Goal: Transaction & Acquisition: Purchase product/service

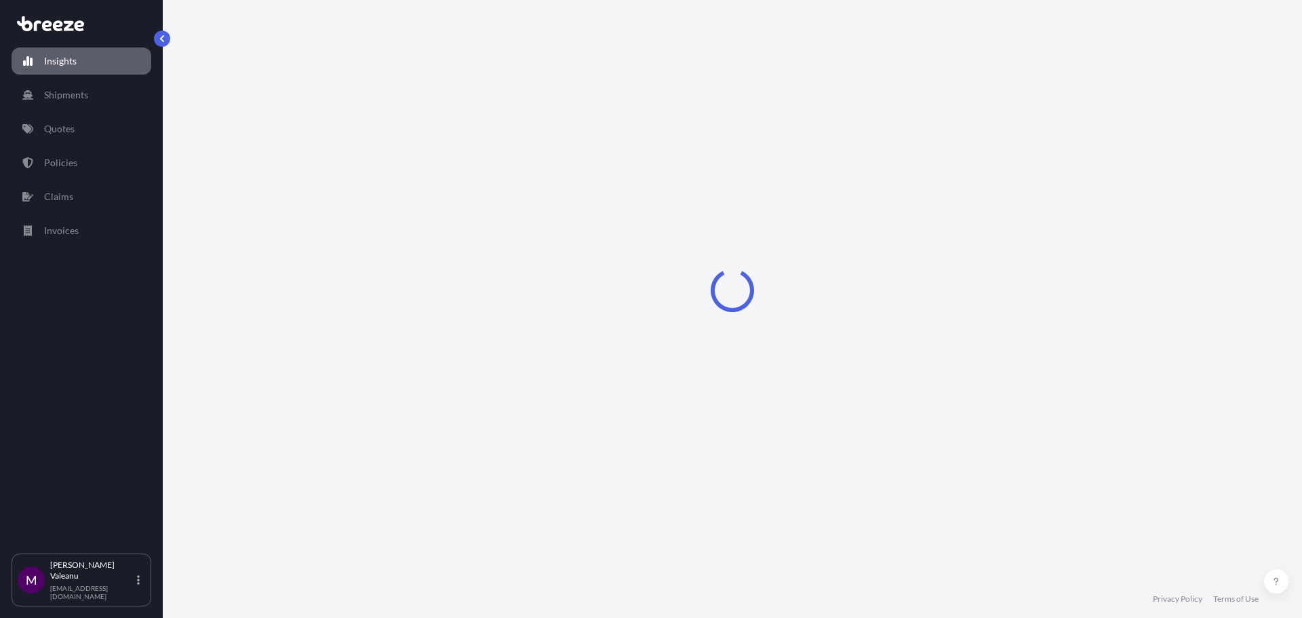
select select "2025"
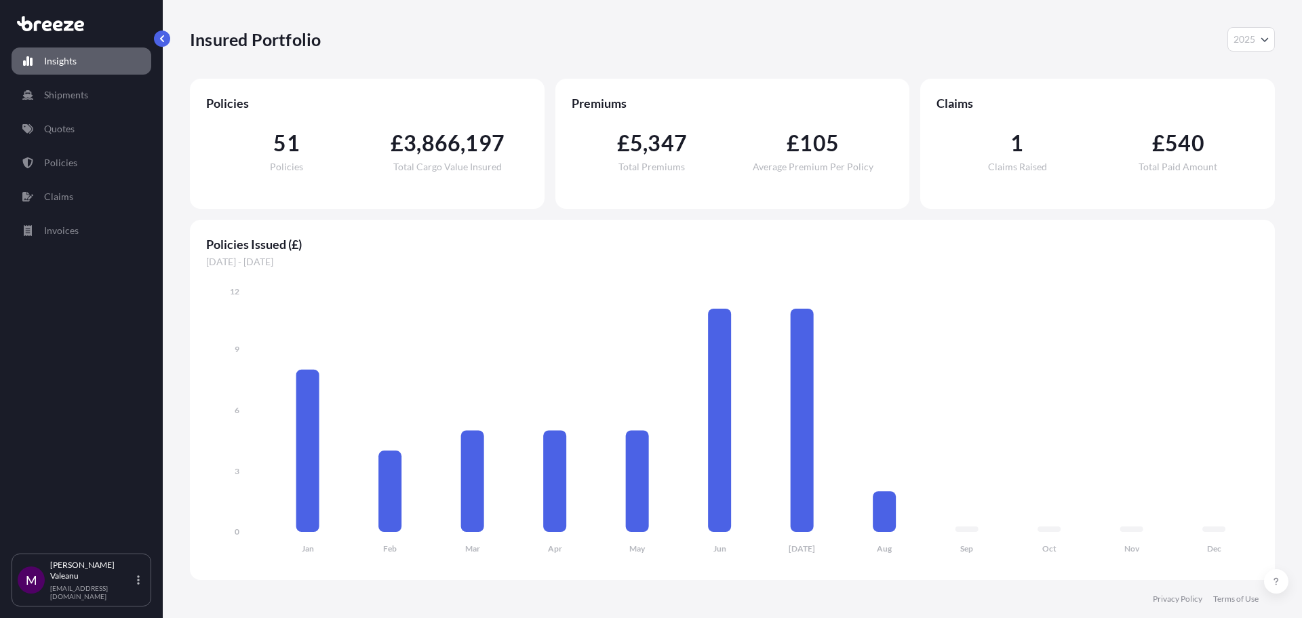
click at [1288, 212] on div "Insured Portfolio 2025 2025 2024 2023 2022 Policies 51 Policies £ 3 , 866 , 197…" at bounding box center [732, 290] width 1139 height 580
drag, startPoint x: 304, startPoint y: 106, endPoint x: 300, endPoint y: 114, distance: 9.1
click at [304, 109] on span "Policies" at bounding box center [367, 103] width 322 height 16
click at [296, 146] on span "51" at bounding box center [286, 143] width 26 height 22
click at [294, 146] on span "51" at bounding box center [286, 143] width 26 height 22
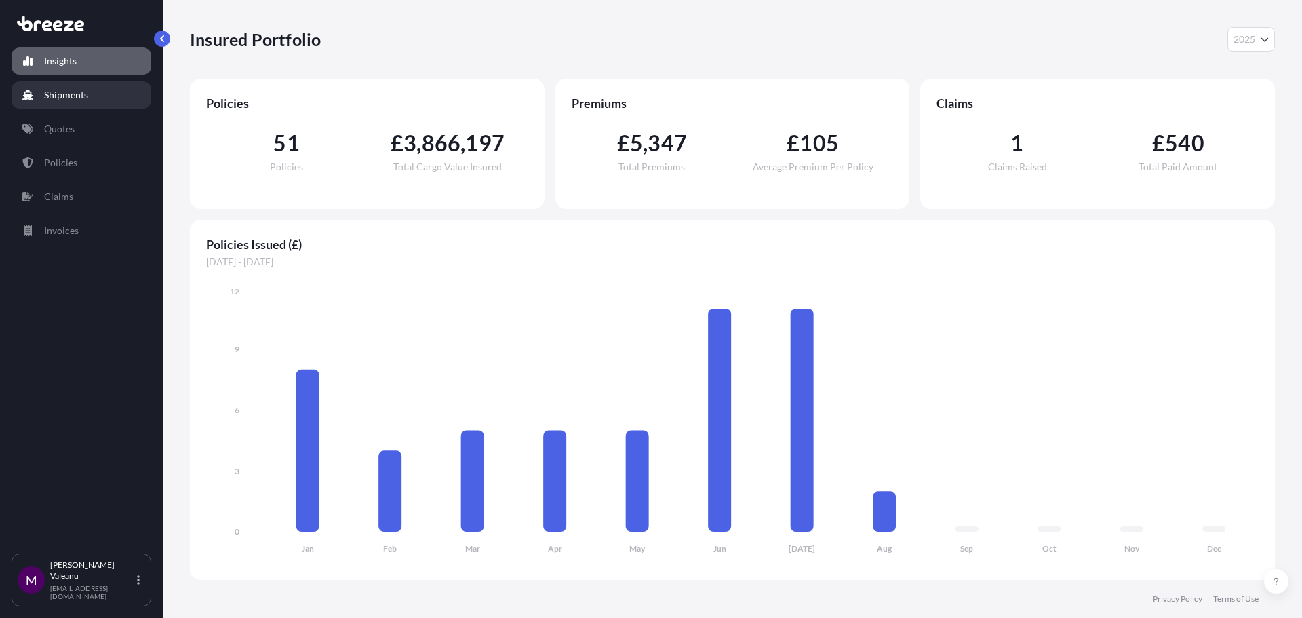
click at [73, 100] on p "Shipments" at bounding box center [66, 95] width 44 height 14
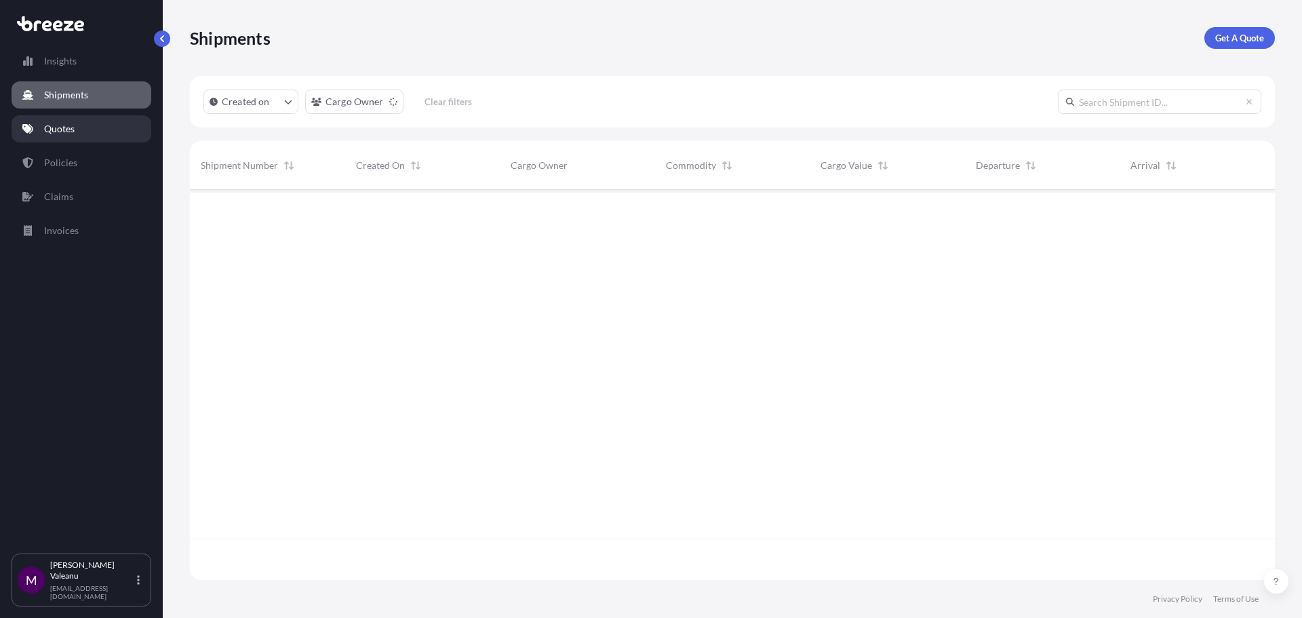
scroll to position [387, 1075]
click at [64, 134] on p "Quotes" at bounding box center [59, 129] width 31 height 14
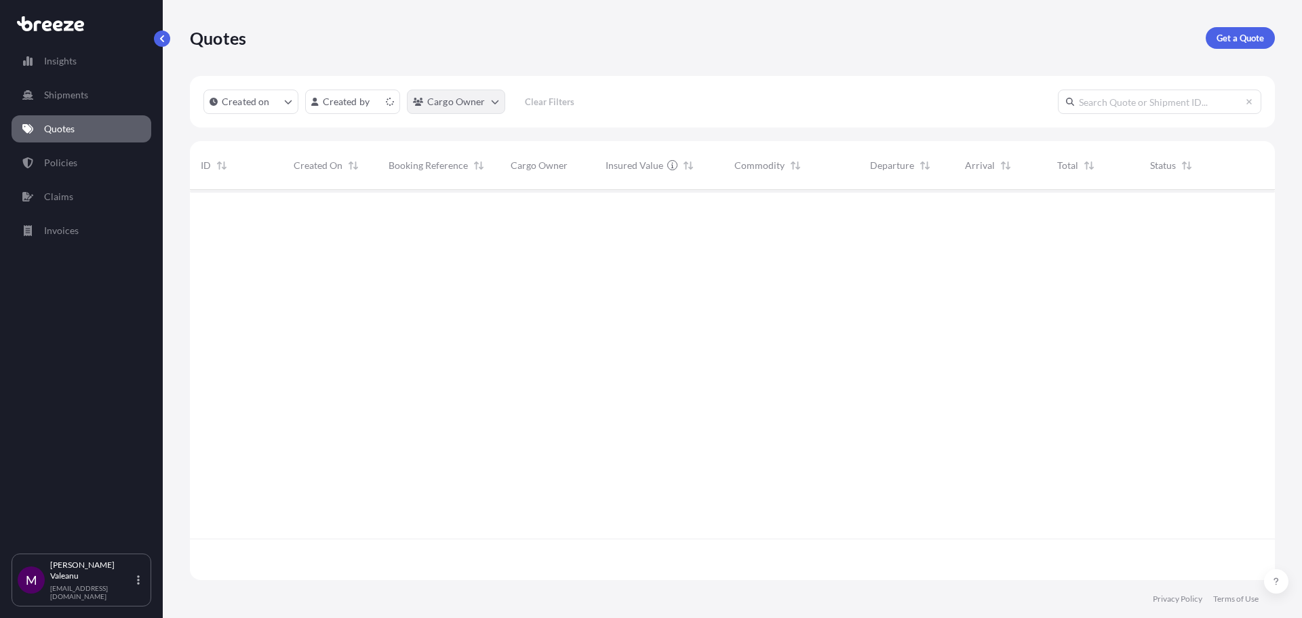
scroll to position [387, 1075]
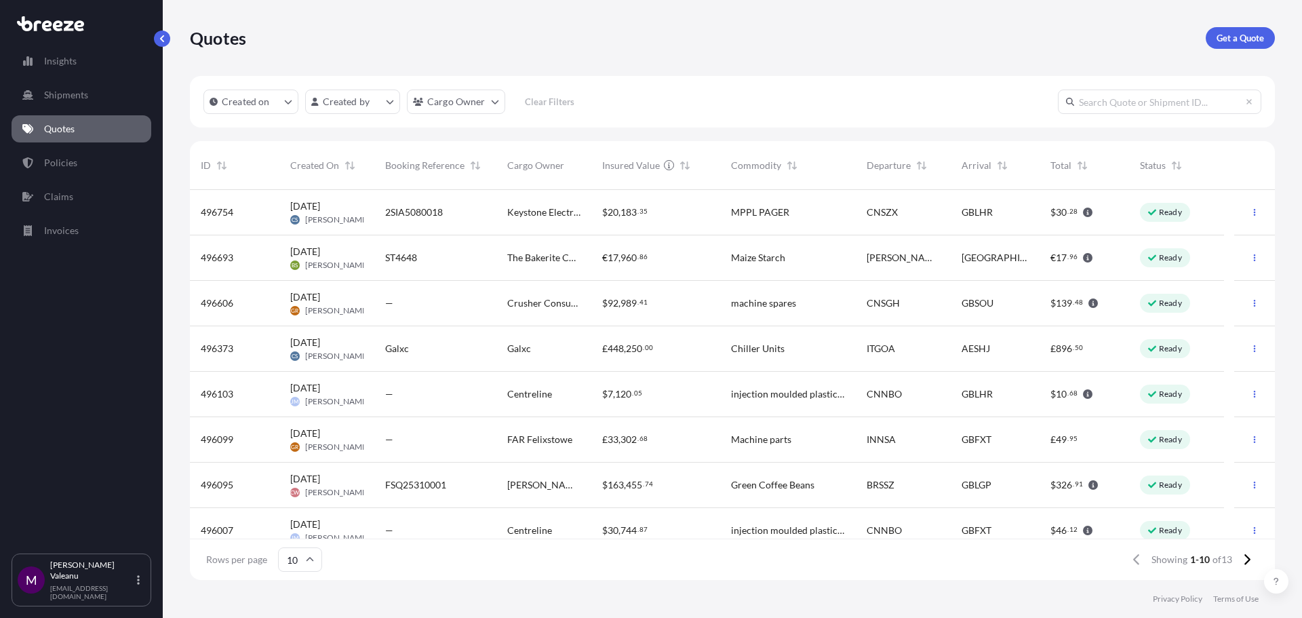
click at [52, 127] on p "Quotes" at bounding box center [59, 129] width 31 height 14
click at [316, 218] on span "[PERSON_NAME]" at bounding box center [337, 219] width 64 height 11
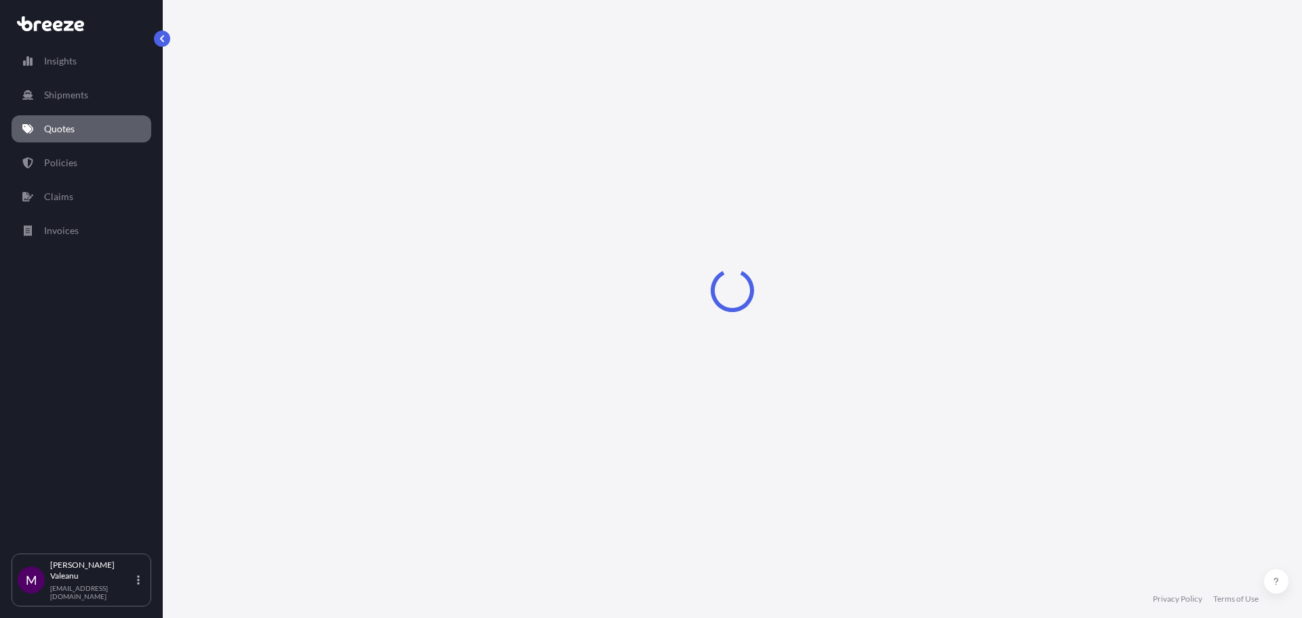
select select "Air"
select select "4"
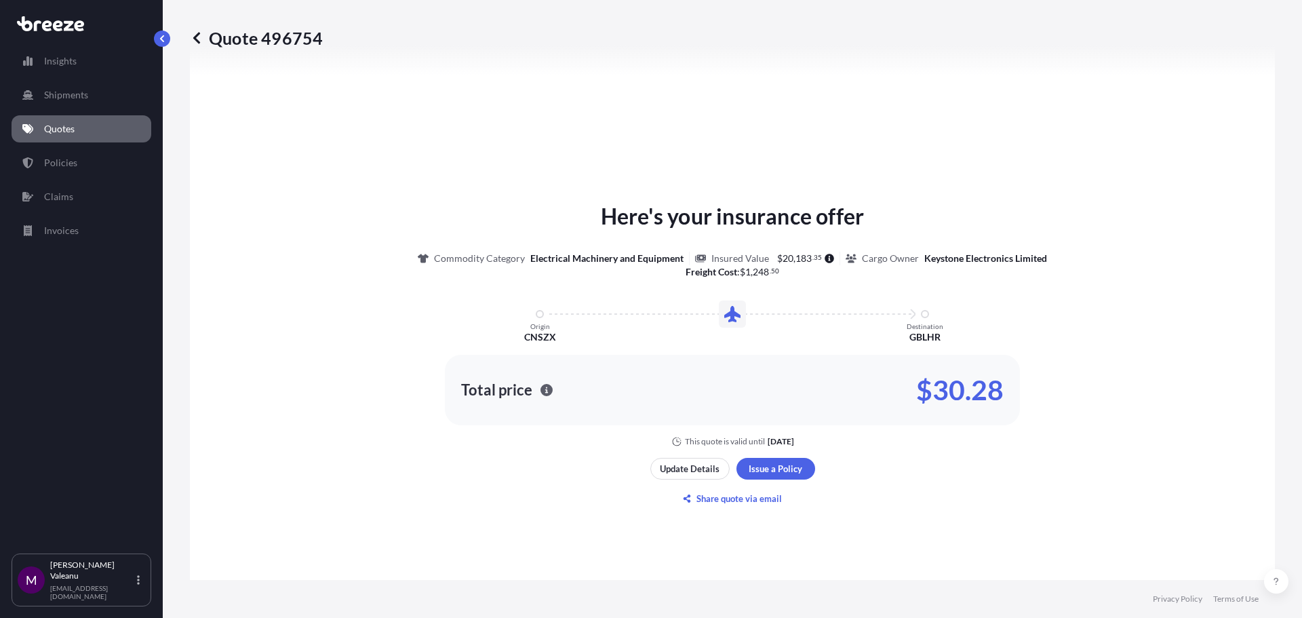
scroll to position [612, 0]
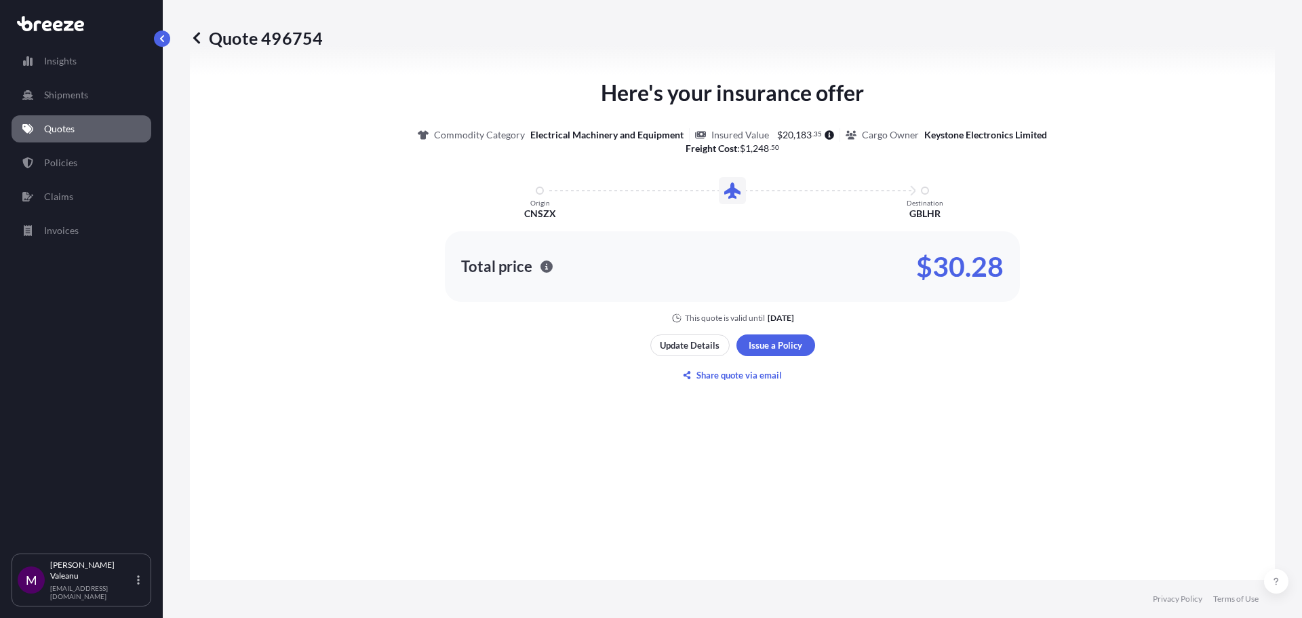
click at [860, 336] on div "Here's your insurance offer Commodity Category Electrical Machinery and Equipme…" at bounding box center [732, 231] width 1047 height 696
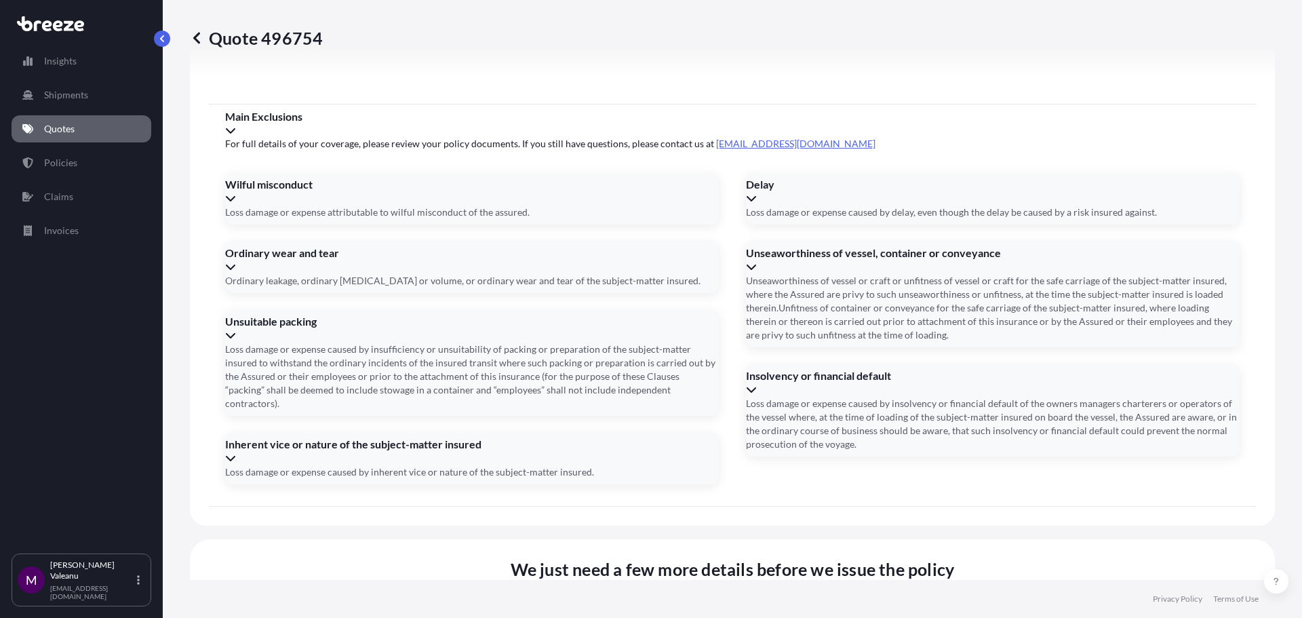
scroll to position [1535, 0]
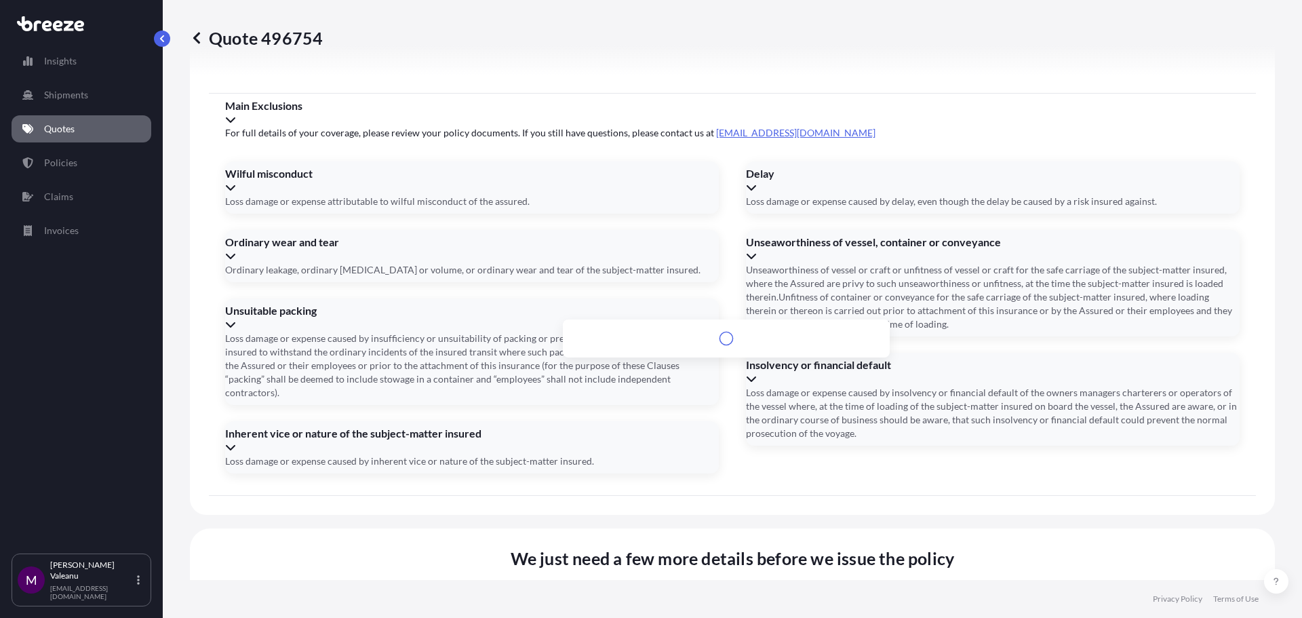
click at [811, 602] on span "Cargo Owner Details" at bounding box center [558, 610] width 676 height 16
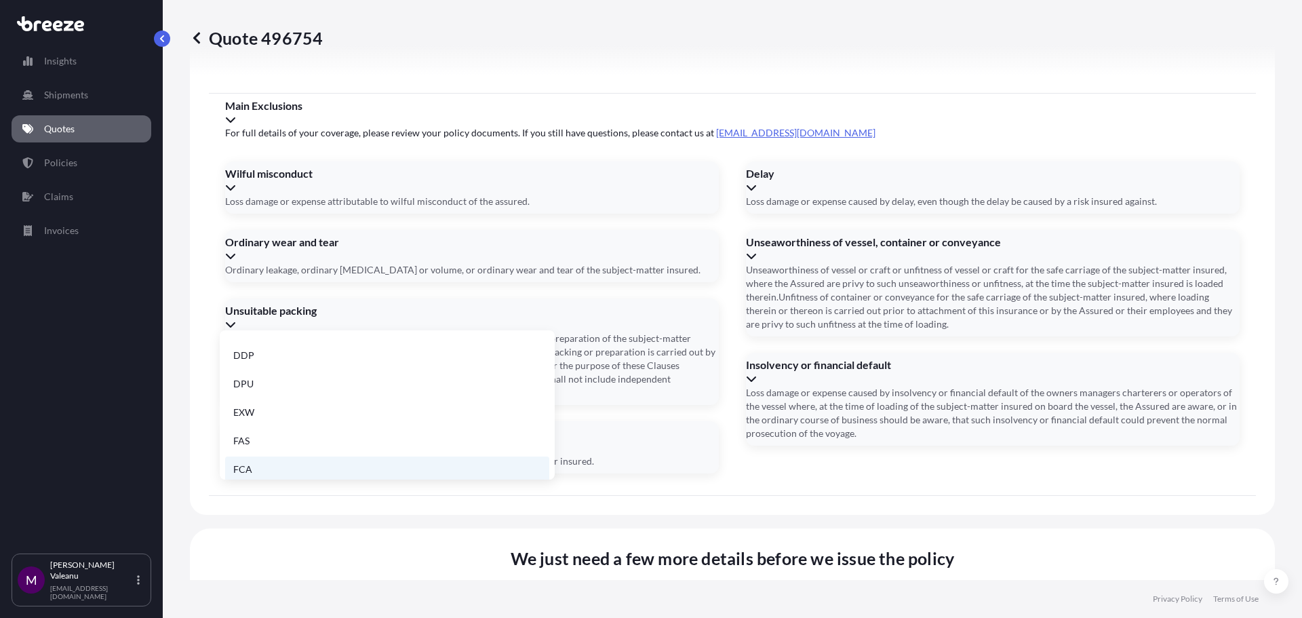
scroll to position [172, 0]
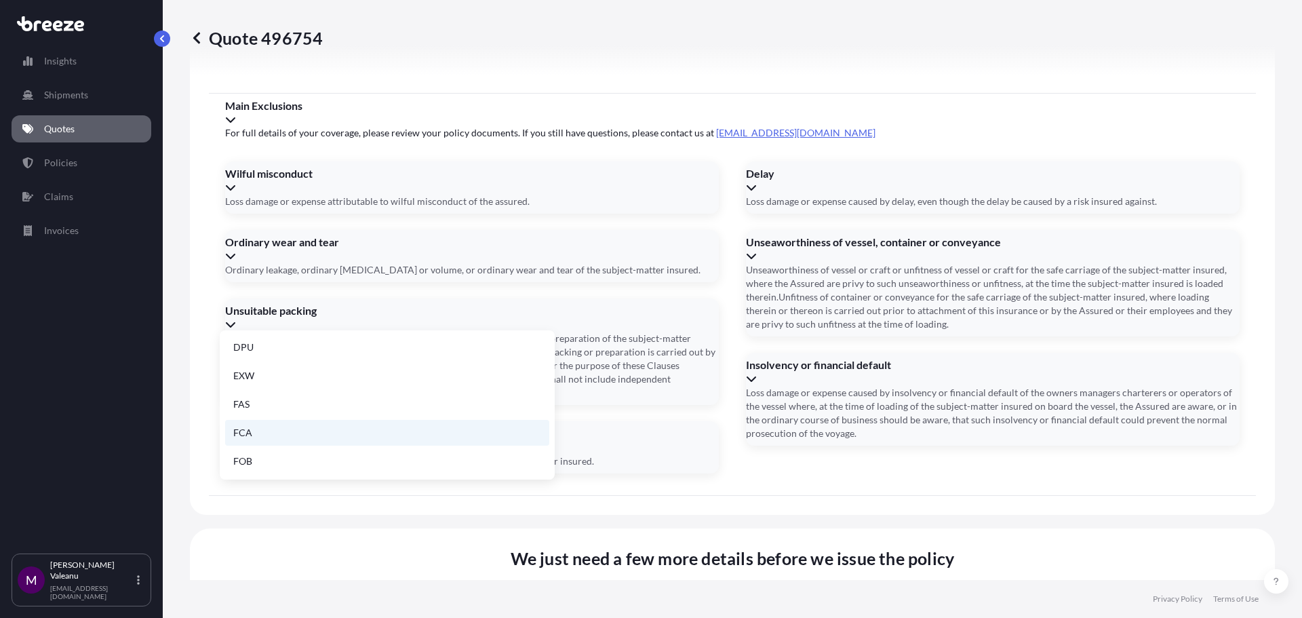
click at [365, 429] on li "FCA" at bounding box center [387, 433] width 324 height 26
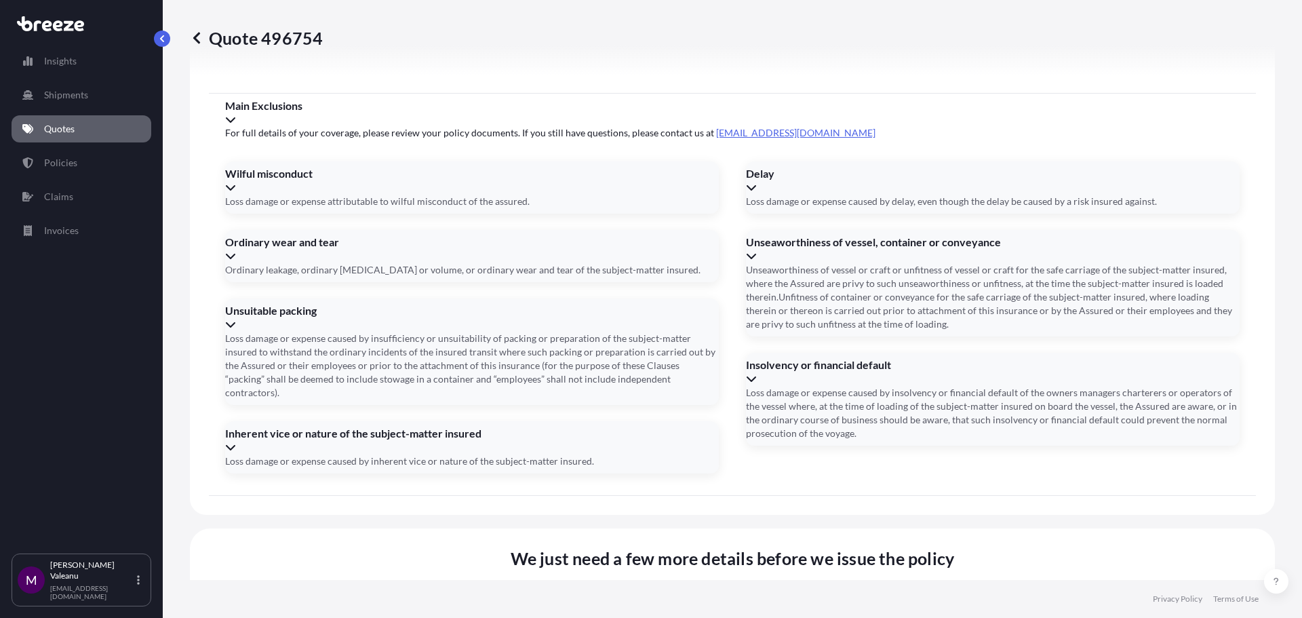
click at [646, 580] on footer "Privacy Policy Terms of Use" at bounding box center [732, 599] width 1139 height 38
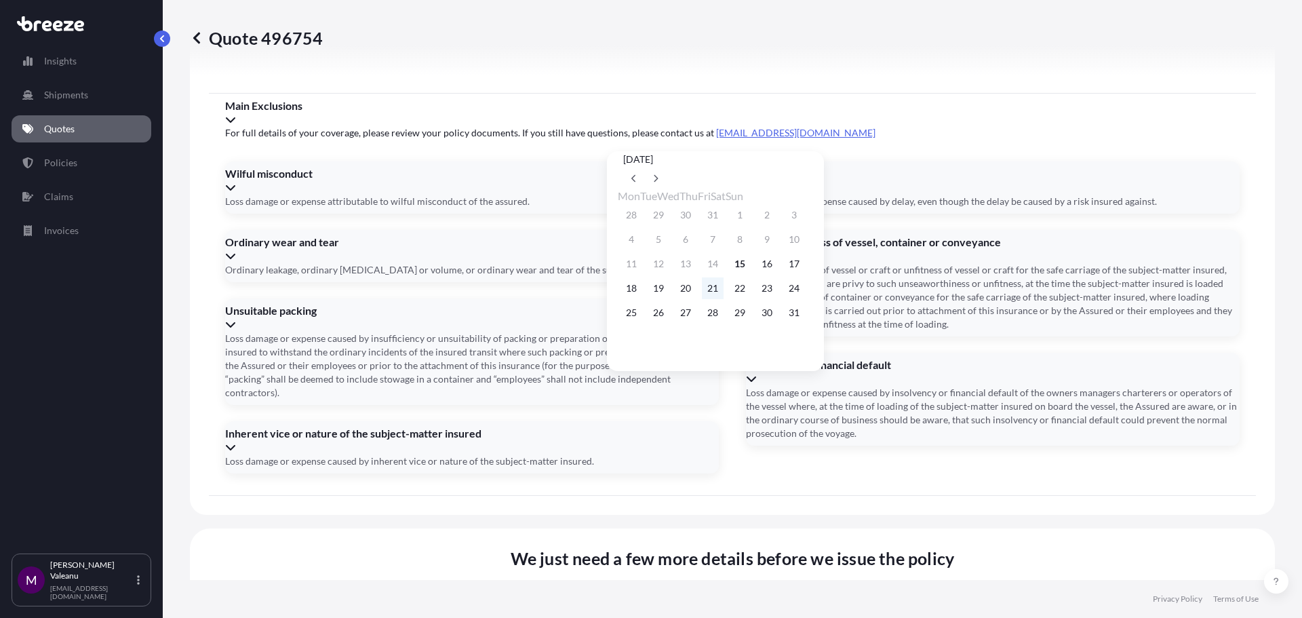
click at [724, 293] on button "21" at bounding box center [713, 288] width 22 height 22
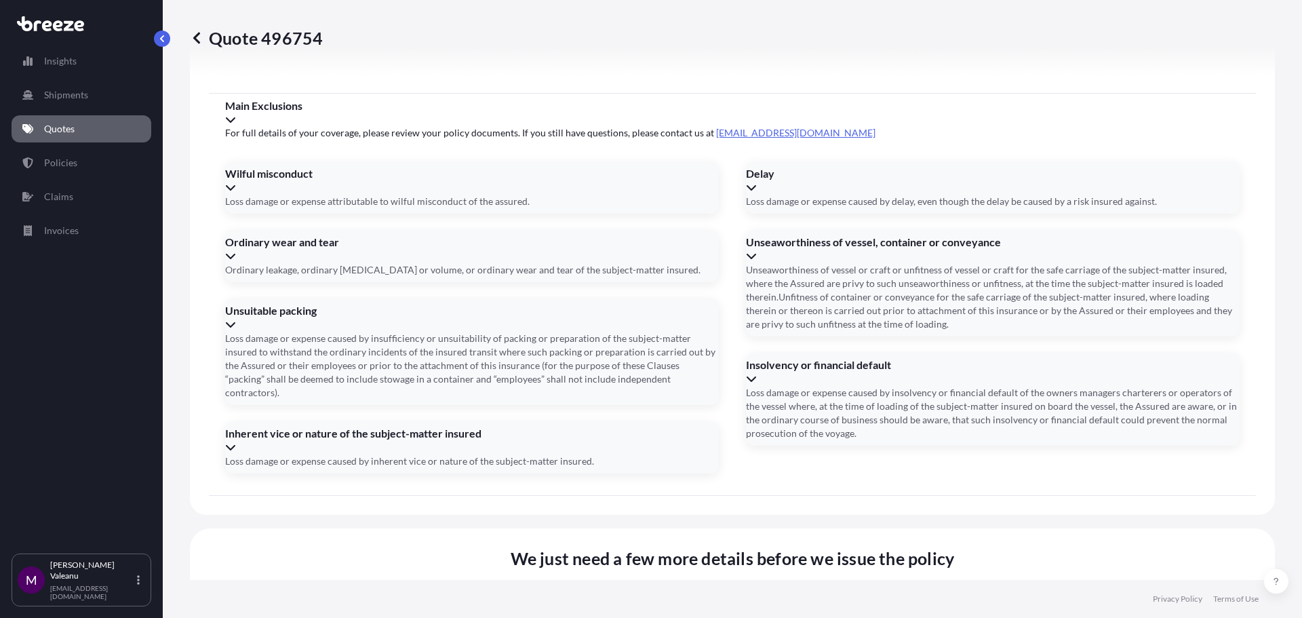
type input "[DATE]"
paste input "157-33538912"
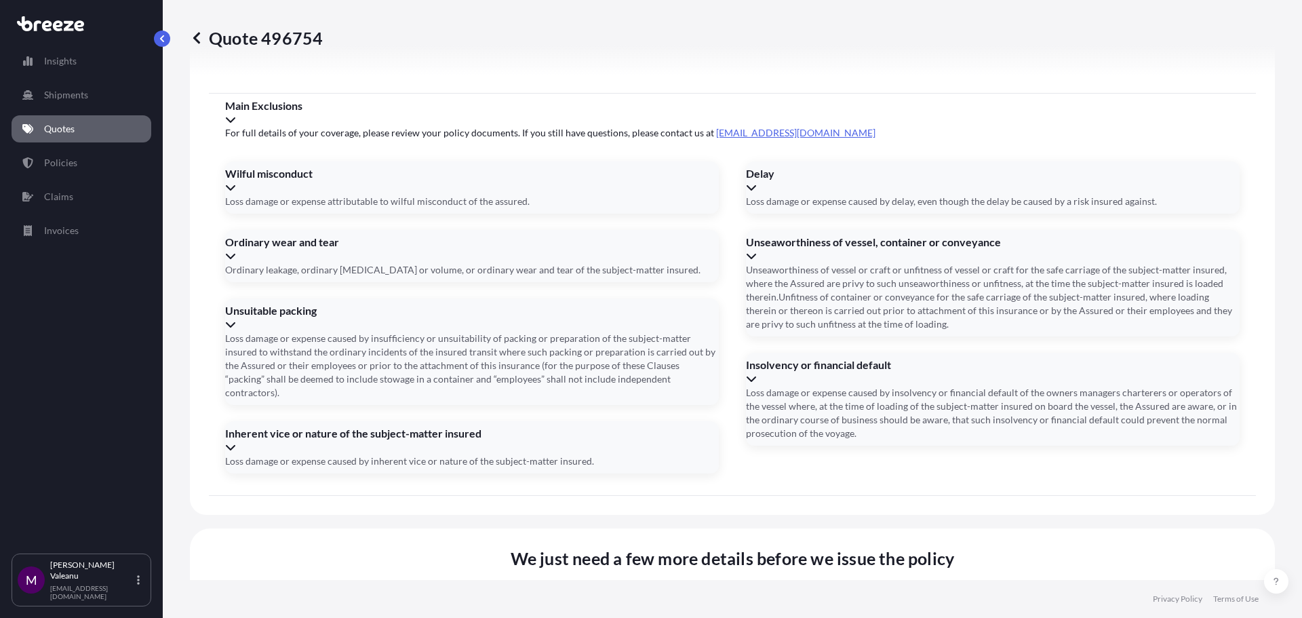
type input "15733538912"
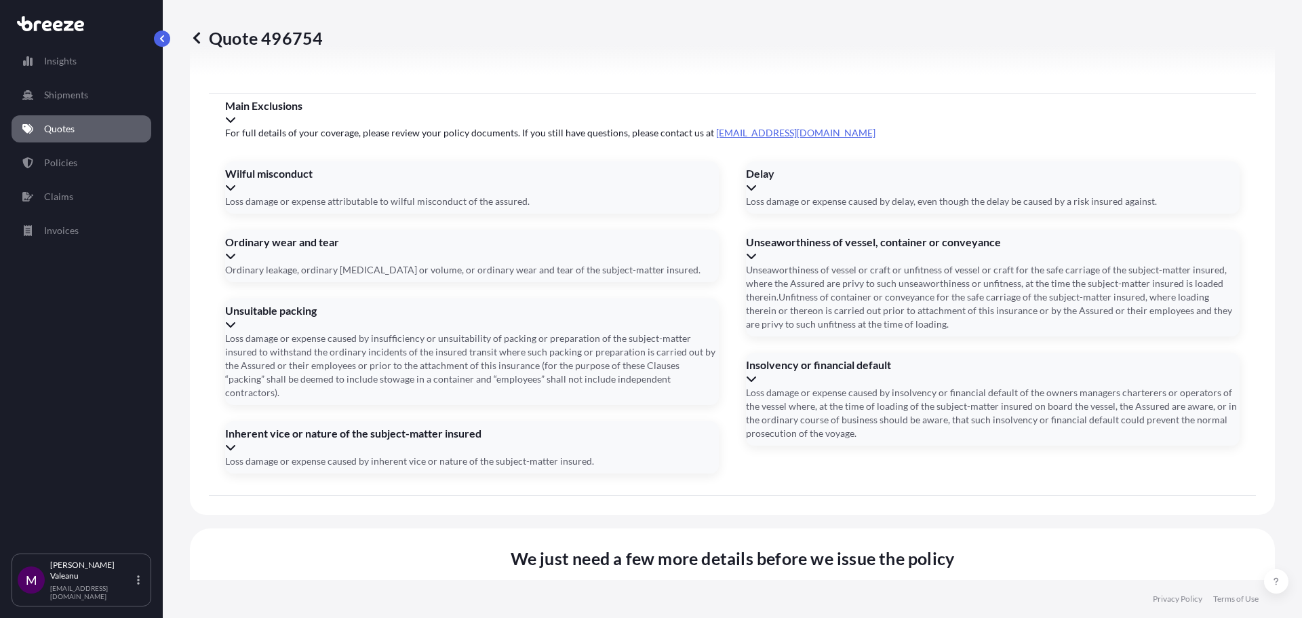
paste input "[GEOGRAPHIC_DATA], [STREET_ADDRESS]"
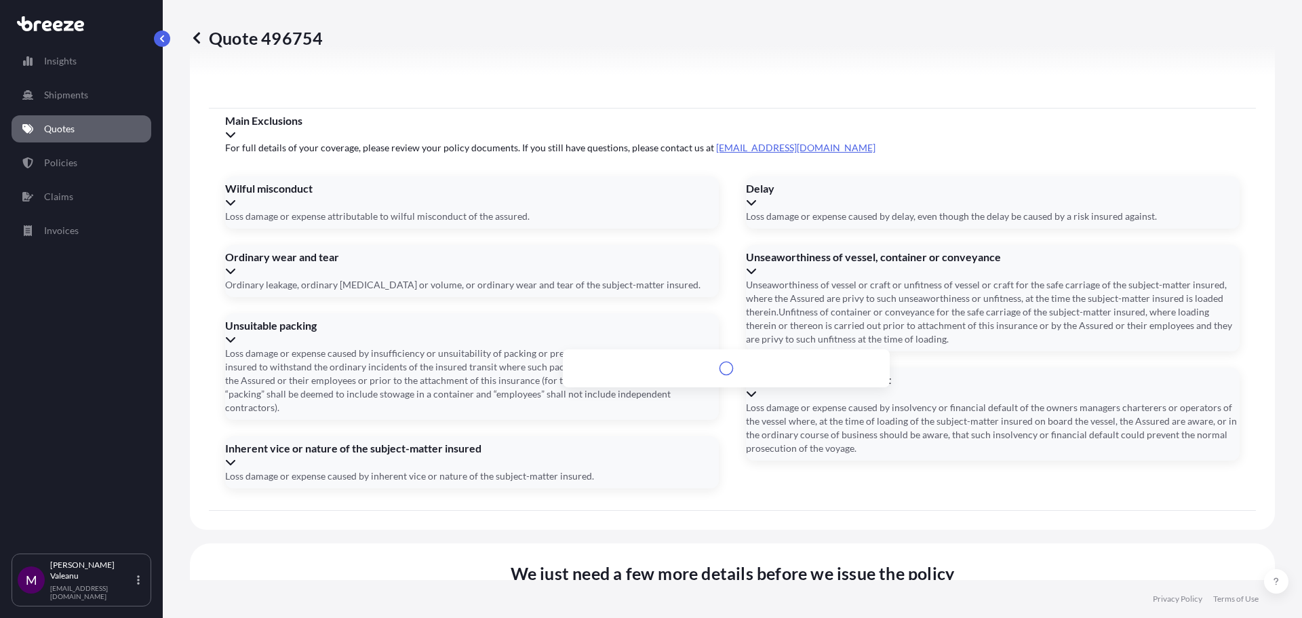
type input "[GEOGRAPHIC_DATA], [STREET_ADDRESS]"
click at [757, 368] on div "Please type and select an option" at bounding box center [726, 362] width 316 height 14
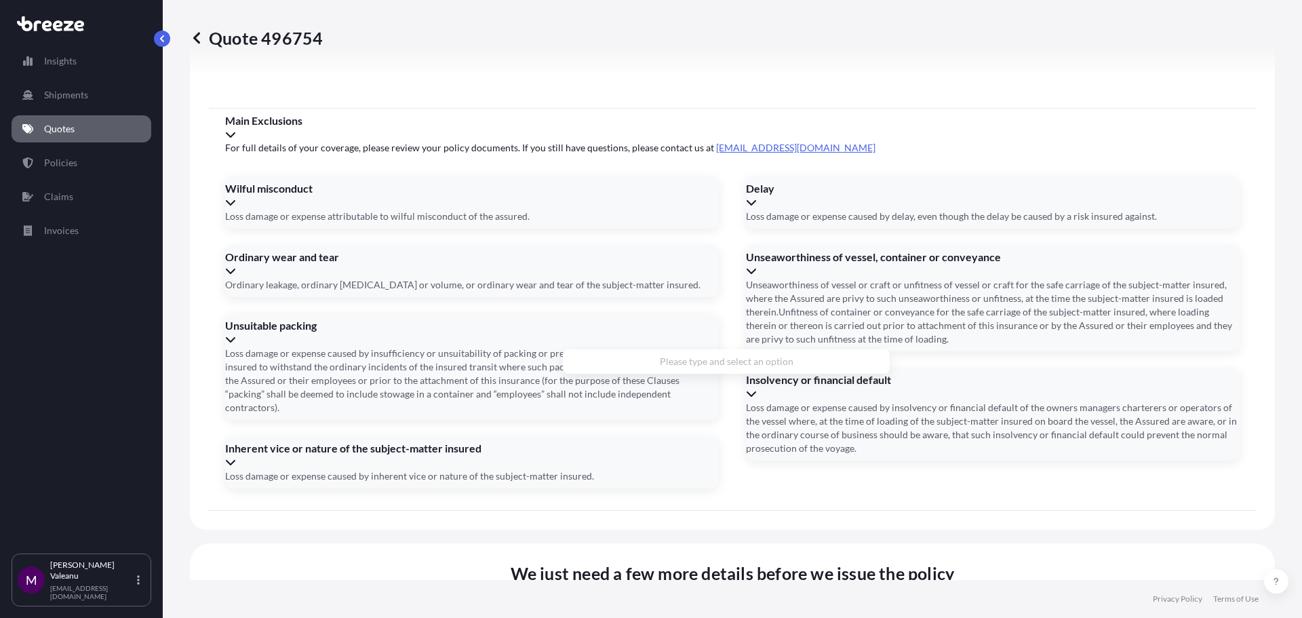
drag, startPoint x: 856, startPoint y: 374, endPoint x: 871, endPoint y: 363, distance: 18.9
click at [857, 368] on div "Please type and select an option" at bounding box center [726, 362] width 316 height 14
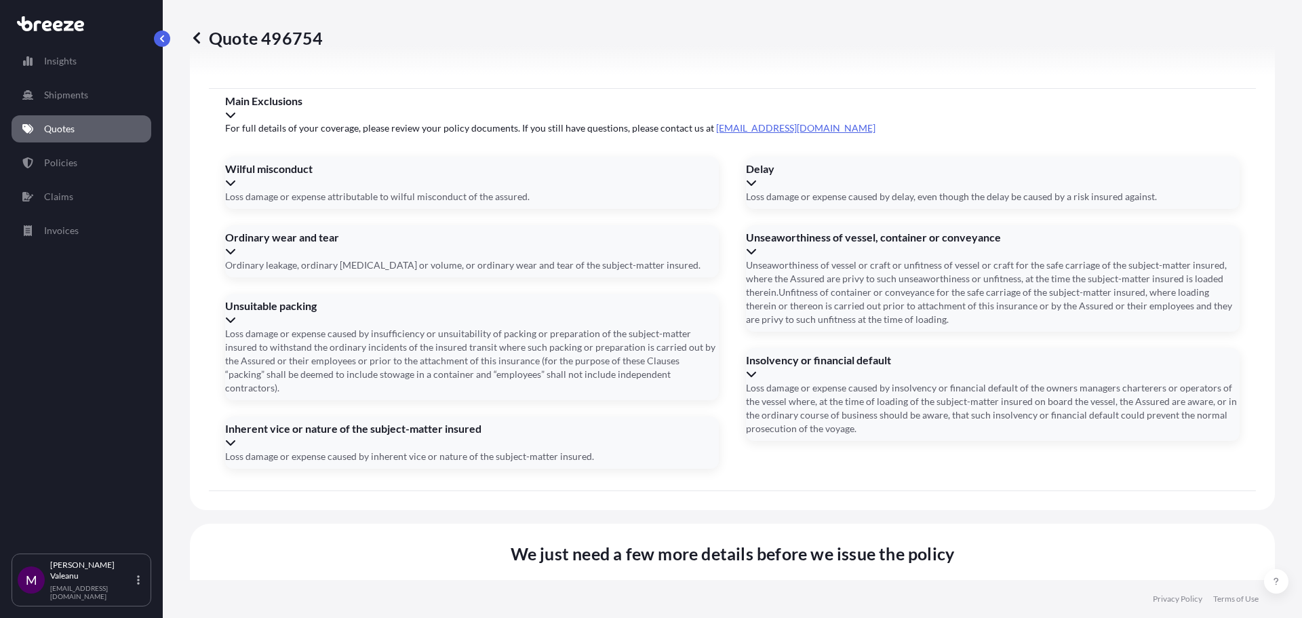
scroll to position [1564, 0]
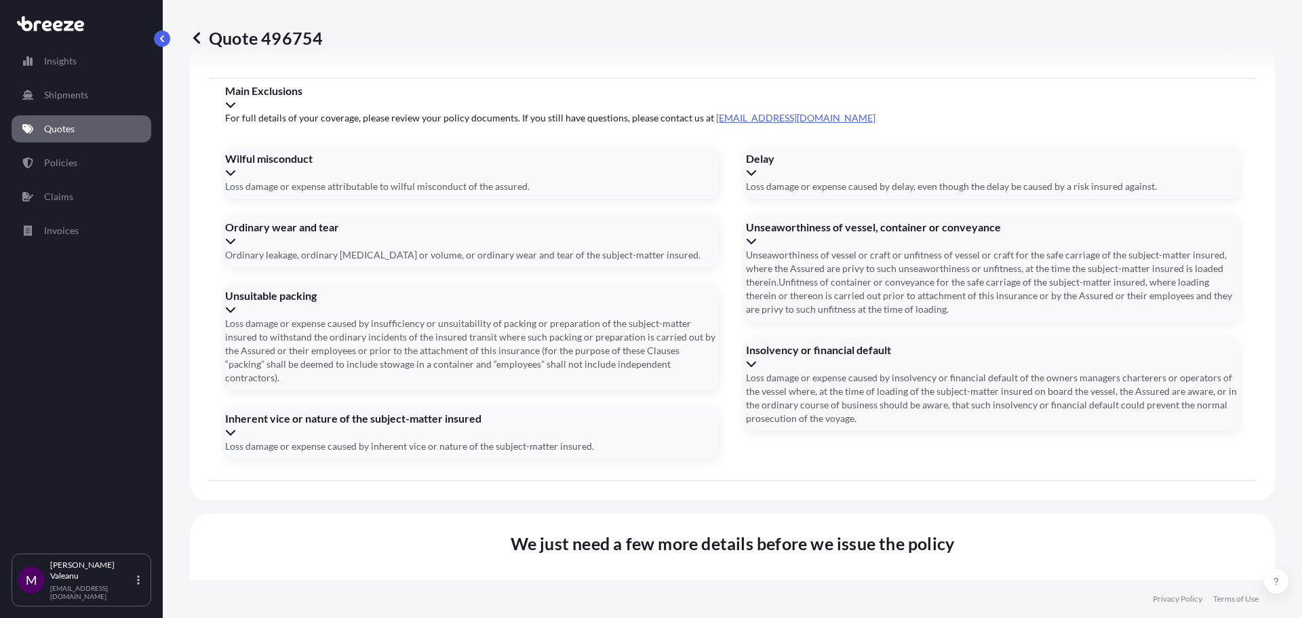
drag, startPoint x: 569, startPoint y: 292, endPoint x: 1105, endPoint y: 311, distance: 536.1
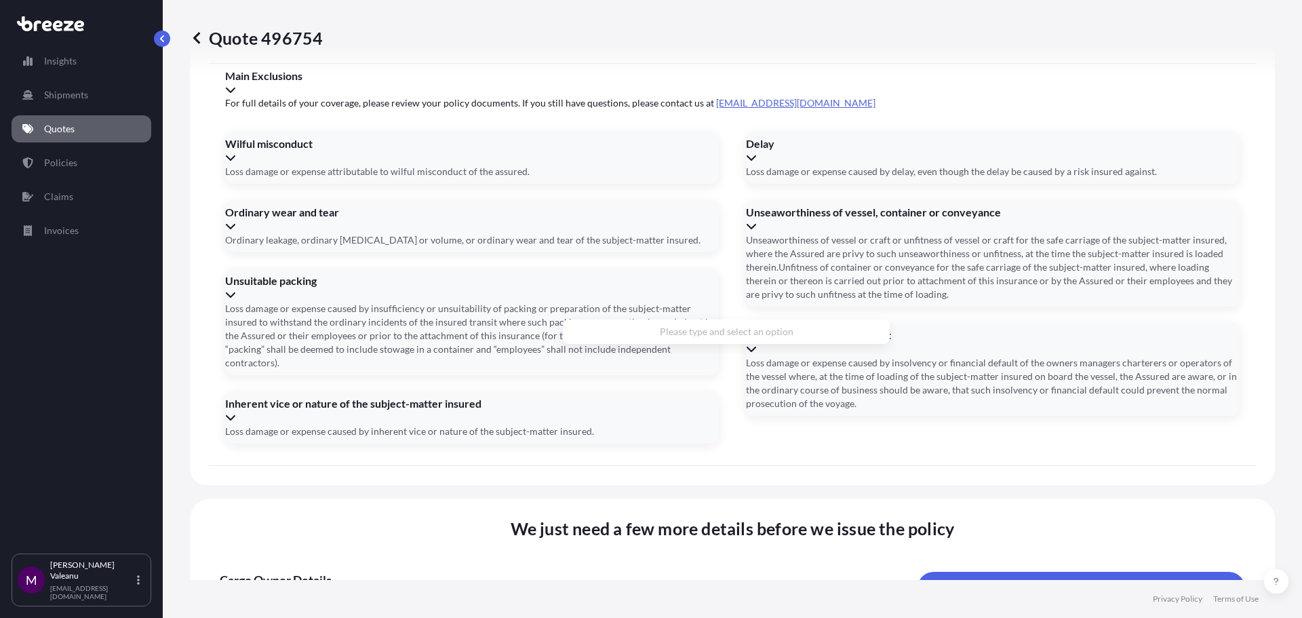
scroll to position [1535, 0]
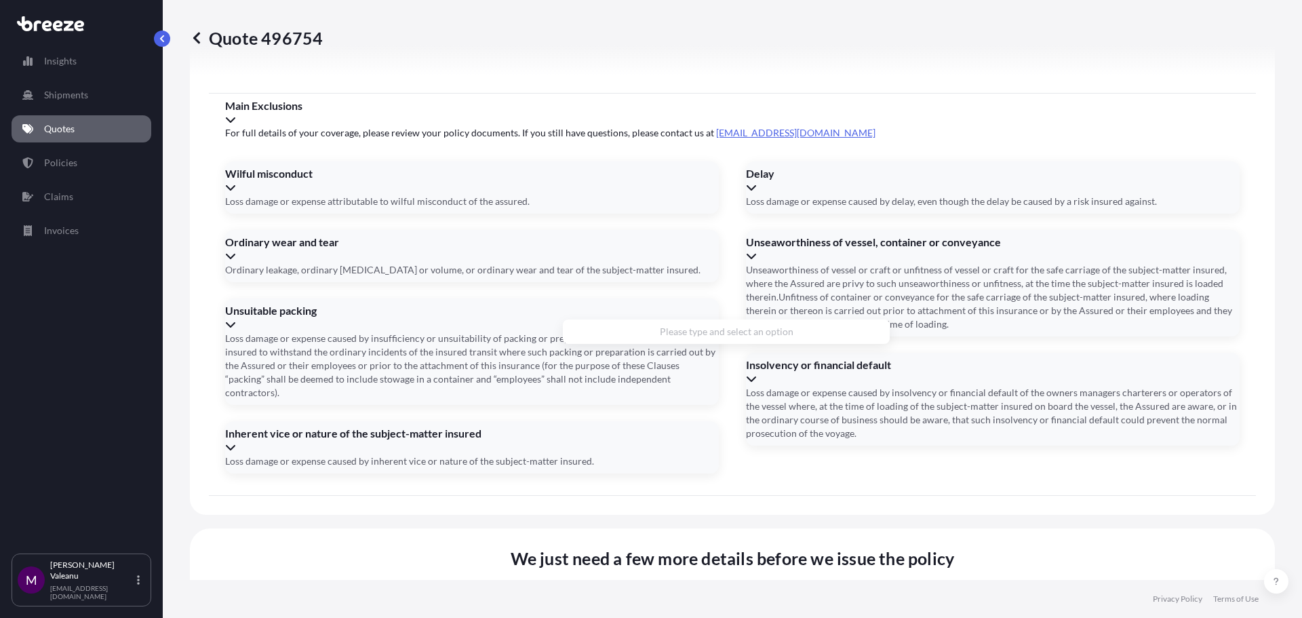
drag, startPoint x: 861, startPoint y: 224, endPoint x: 843, endPoint y: 226, distance: 18.4
click at [731, 338] on div "Please type and select an option" at bounding box center [726, 332] width 316 height 14
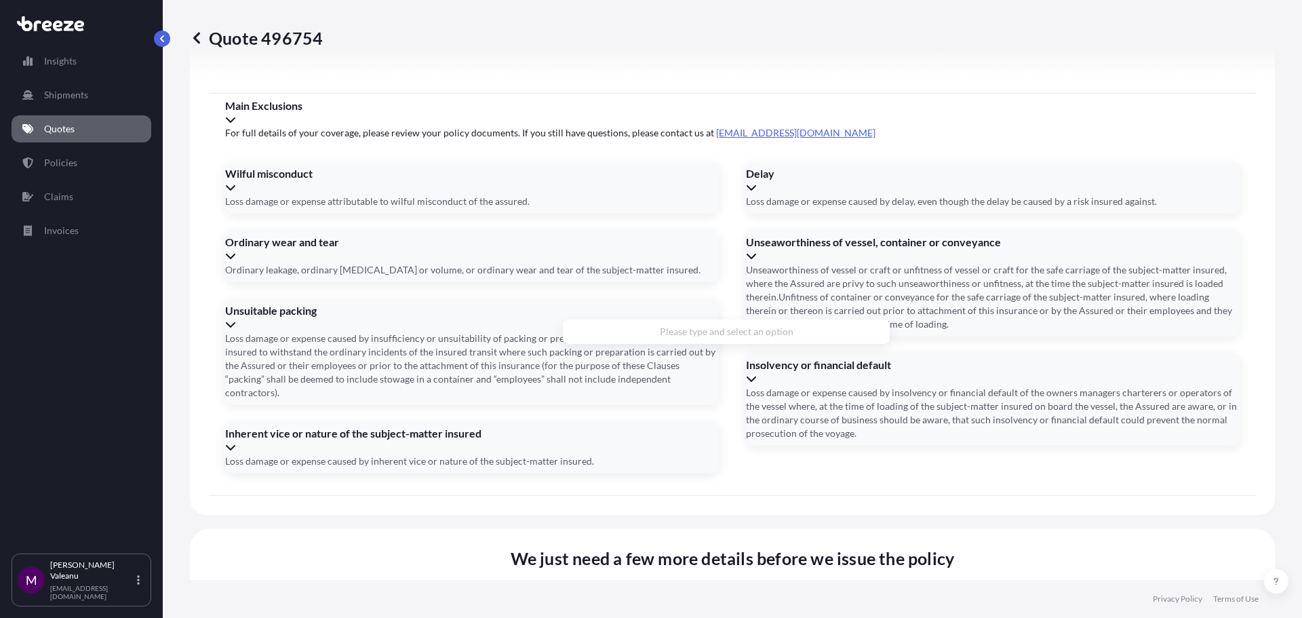
click at [731, 336] on div "Please type and select an option" at bounding box center [726, 332] width 316 height 14
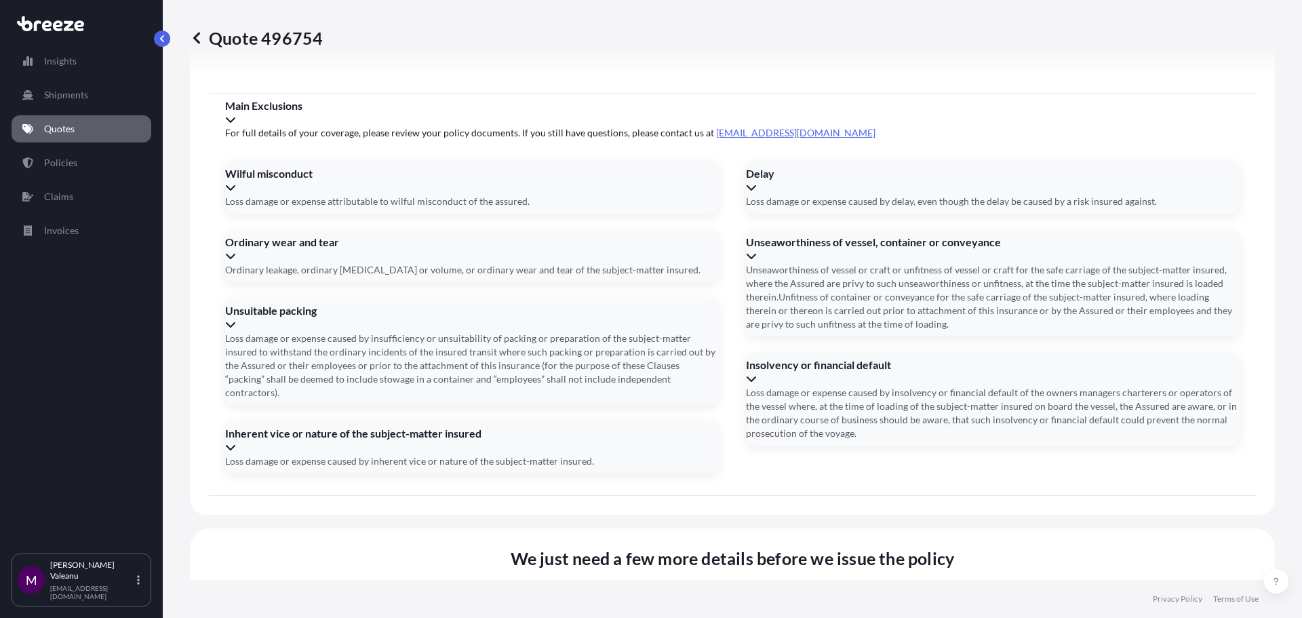
click at [755, 602] on span "Cargo Owner Details" at bounding box center [558, 610] width 676 height 16
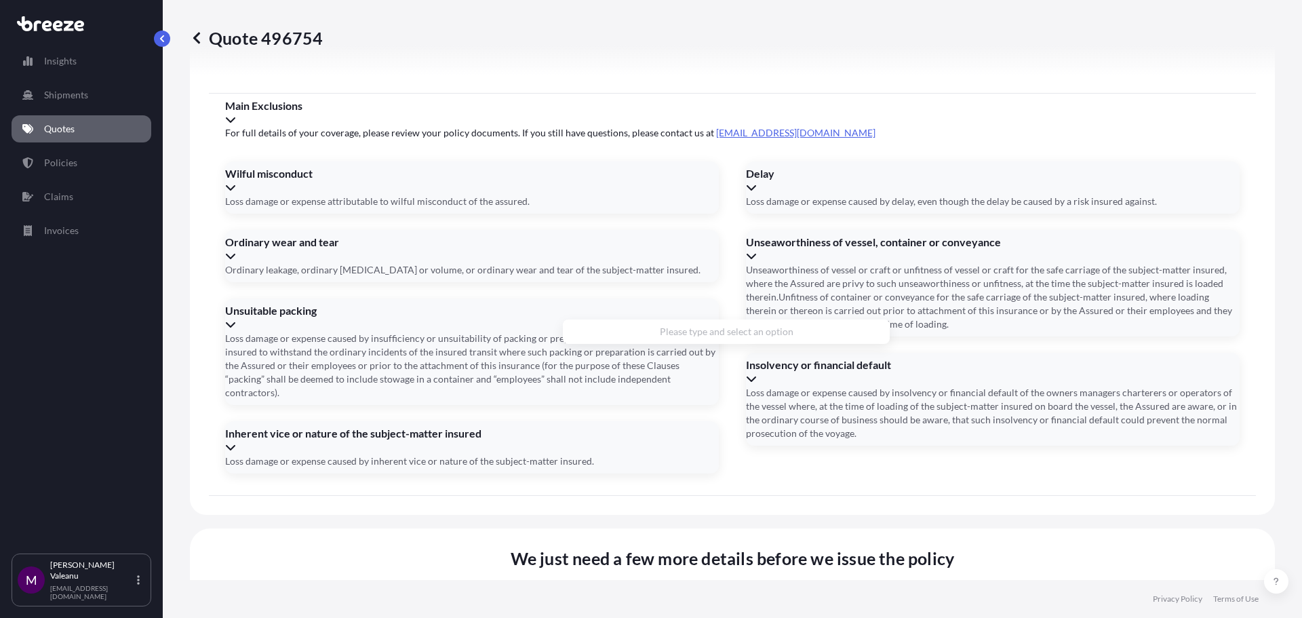
paste input "[GEOGRAPHIC_DATA], [STREET_ADDRESS]"
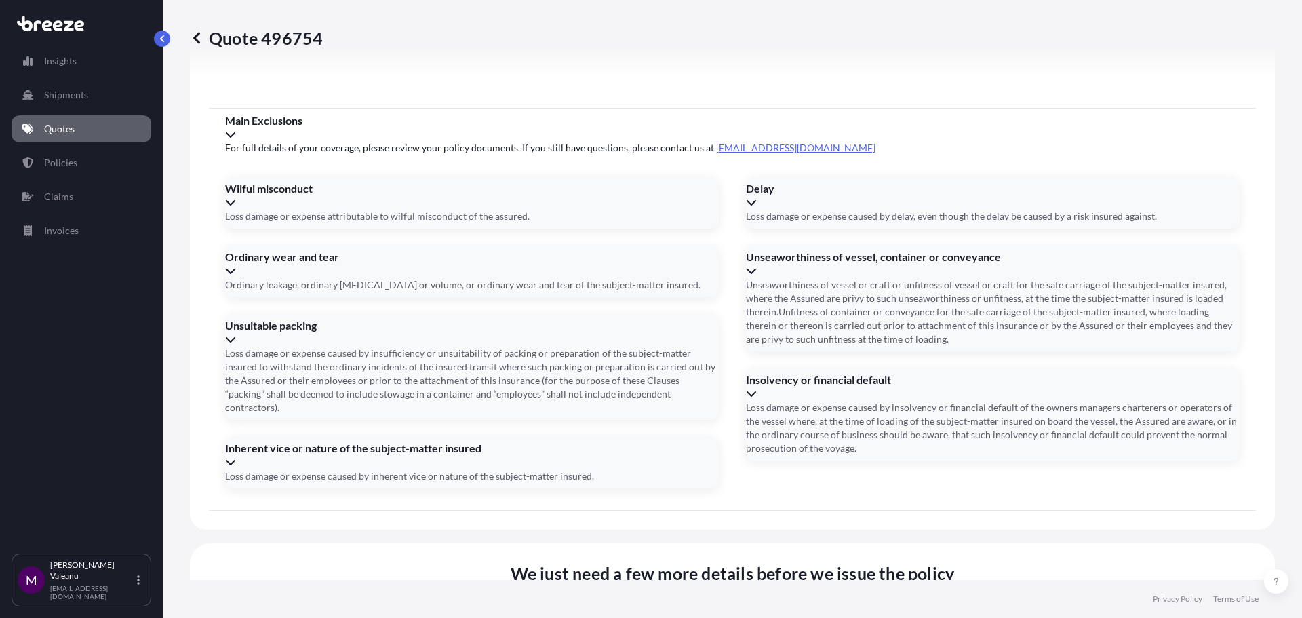
type input "7BS"
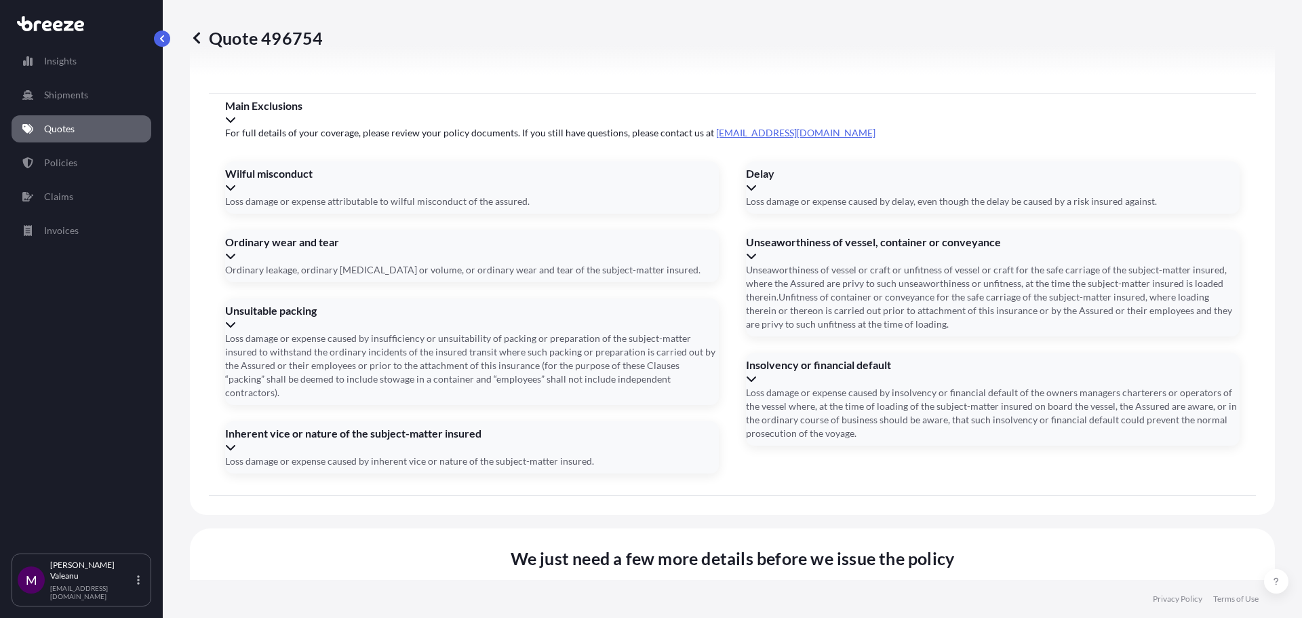
paste input "DT4 7BS"
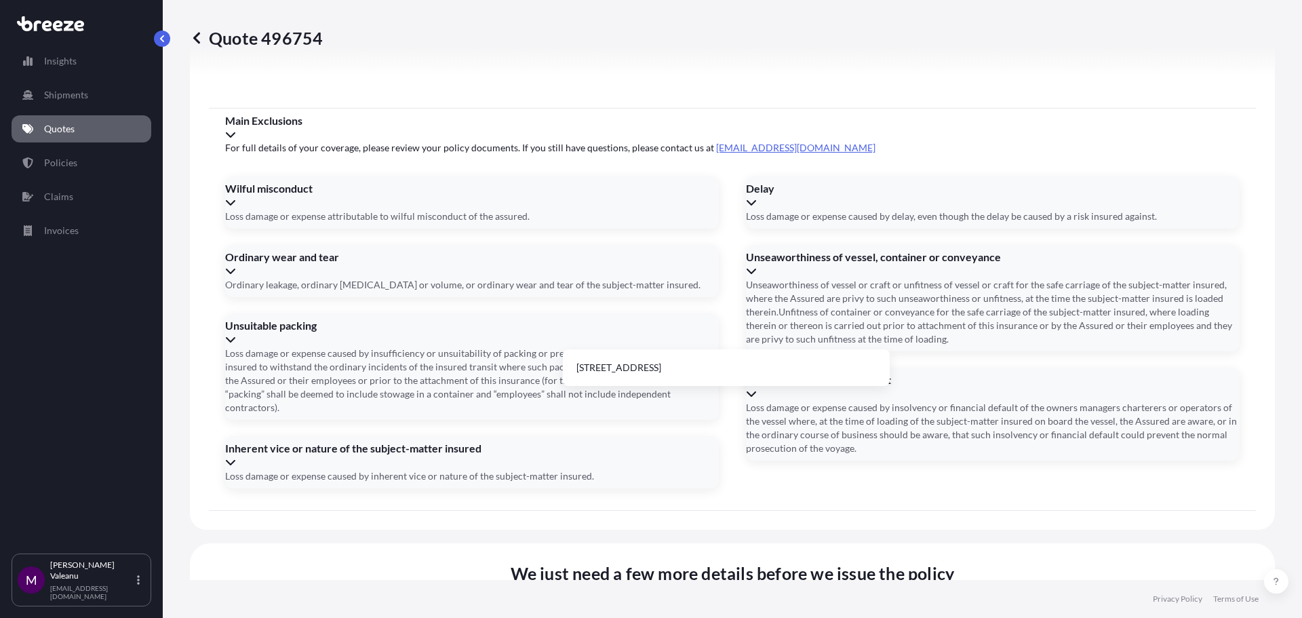
drag, startPoint x: 625, startPoint y: 317, endPoint x: 551, endPoint y: 317, distance: 73.9
paste input "Basepoint"
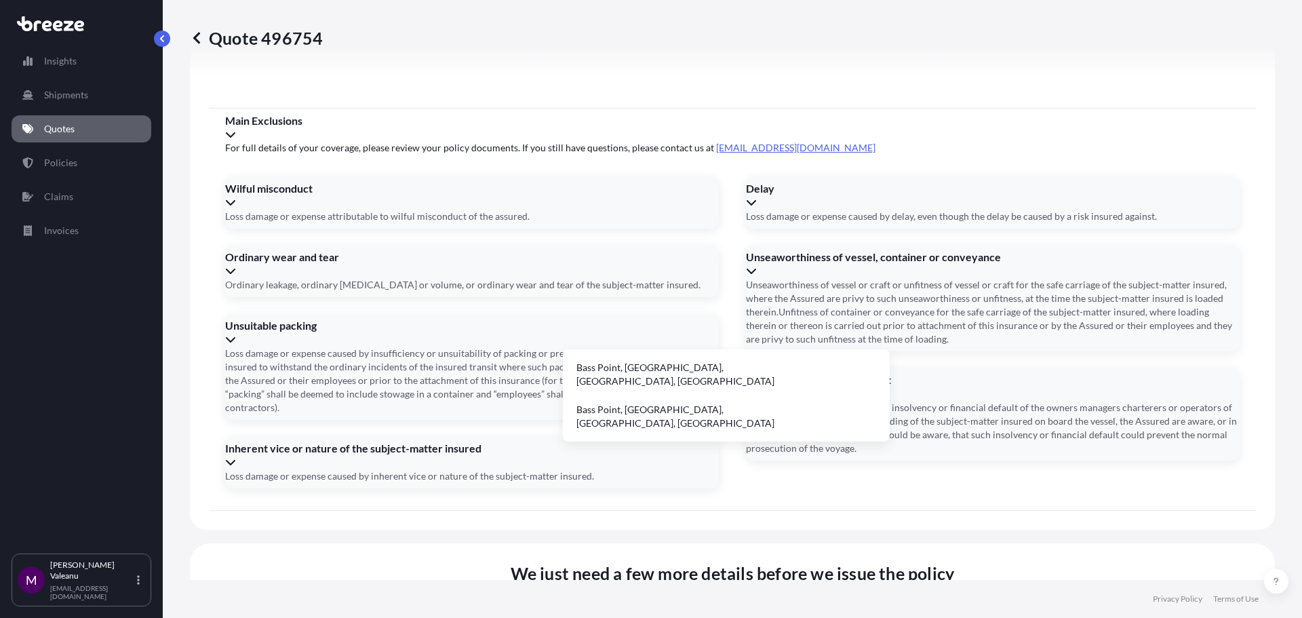
drag, startPoint x: 651, startPoint y: 312, endPoint x: 667, endPoint y: 311, distance: 16.3
paste input "Business Centre"
type input "[GEOGRAPHIC_DATA]"
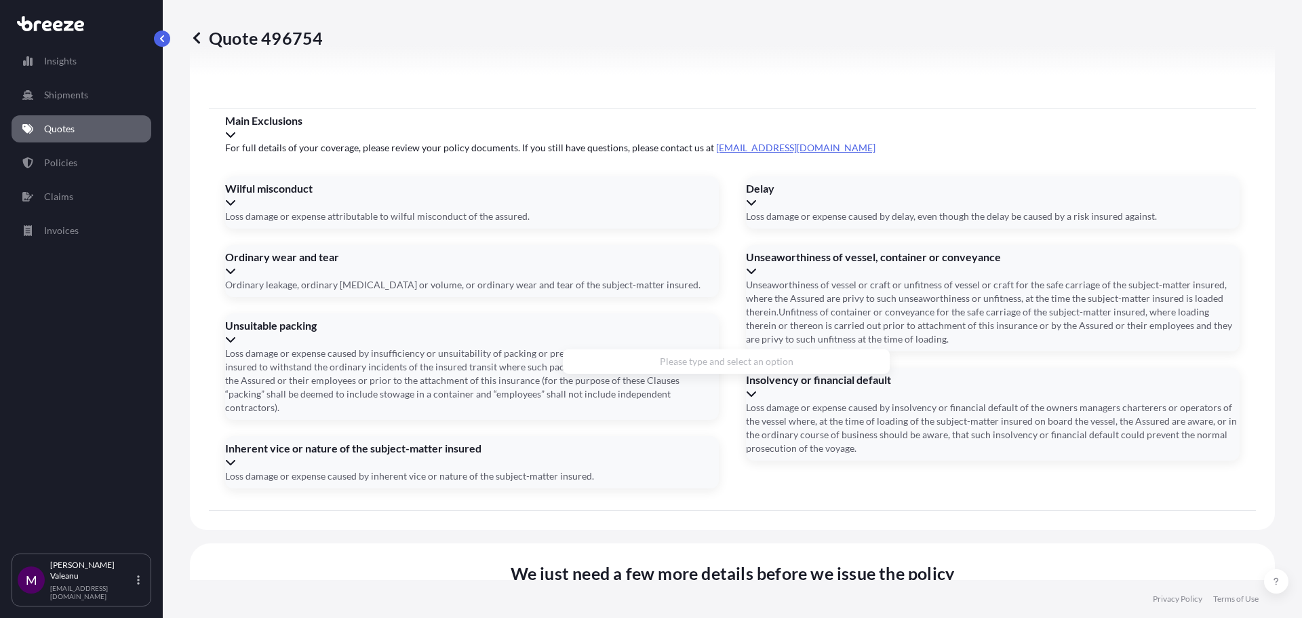
drag, startPoint x: 730, startPoint y: 318, endPoint x: 129, endPoint y: 342, distance: 601.3
click at [130, 342] on div "Insights Shipments Quotes Policies Claims Invoices M [PERSON_NAME] [PERSON_NAME…" at bounding box center [651, 309] width 1302 height 618
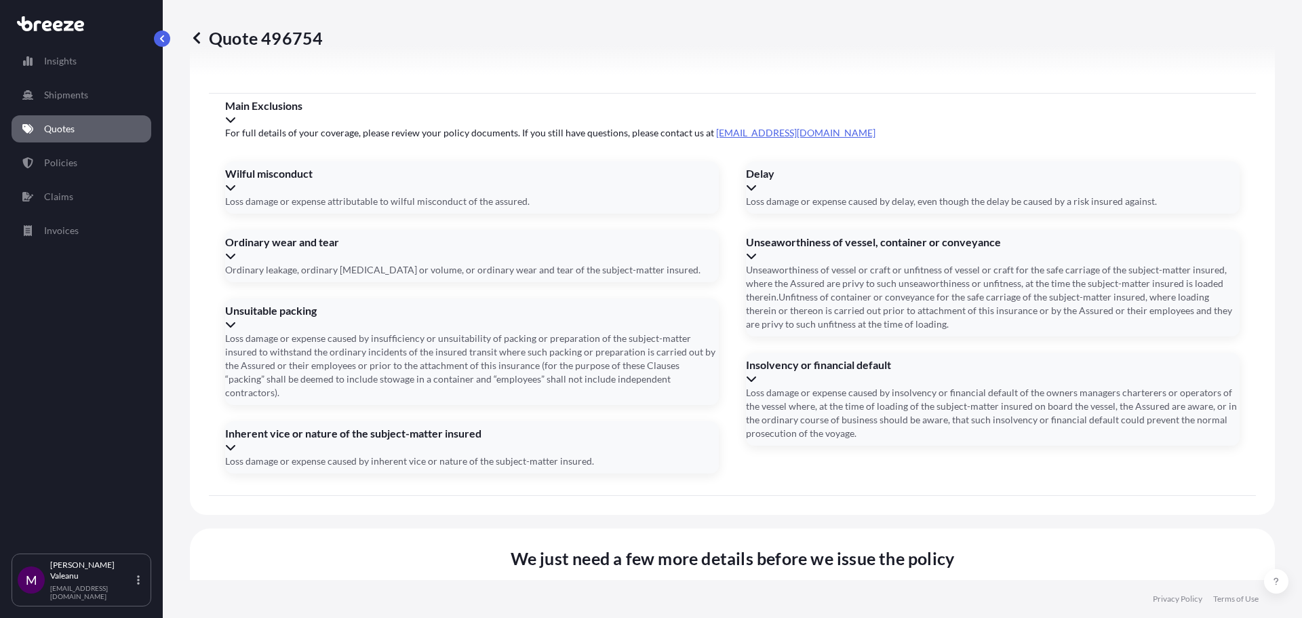
paste input "DT4 7BS"
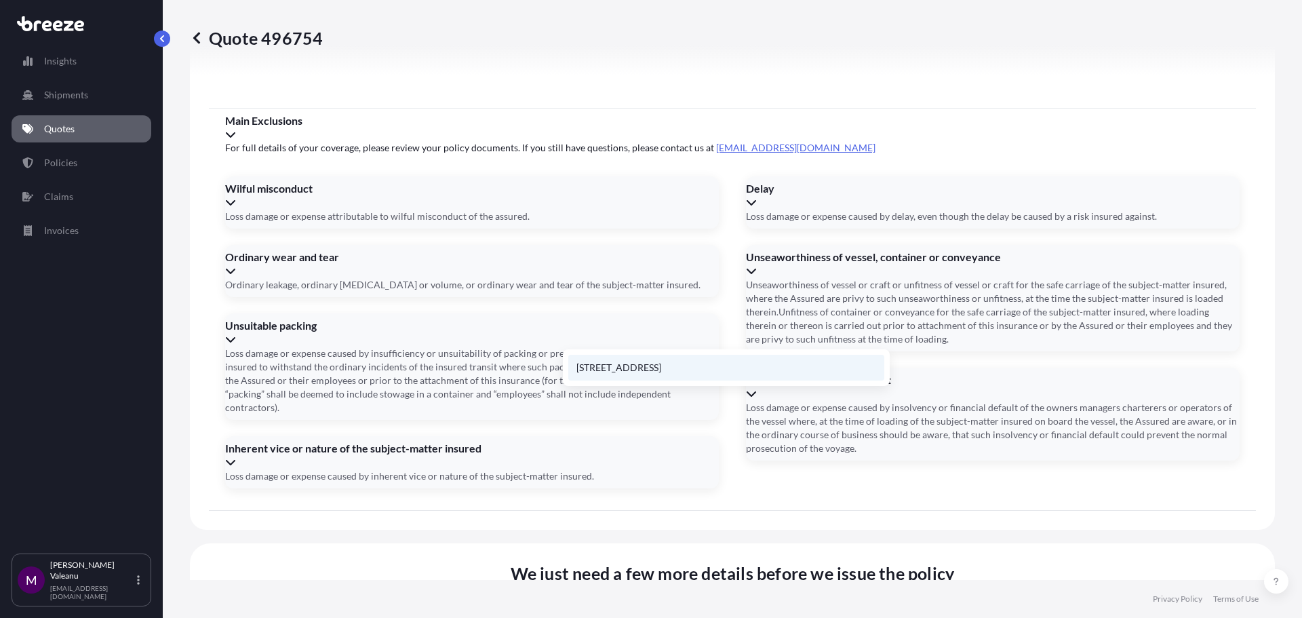
click at [667, 370] on li "[STREET_ADDRESS]" at bounding box center [726, 368] width 316 height 26
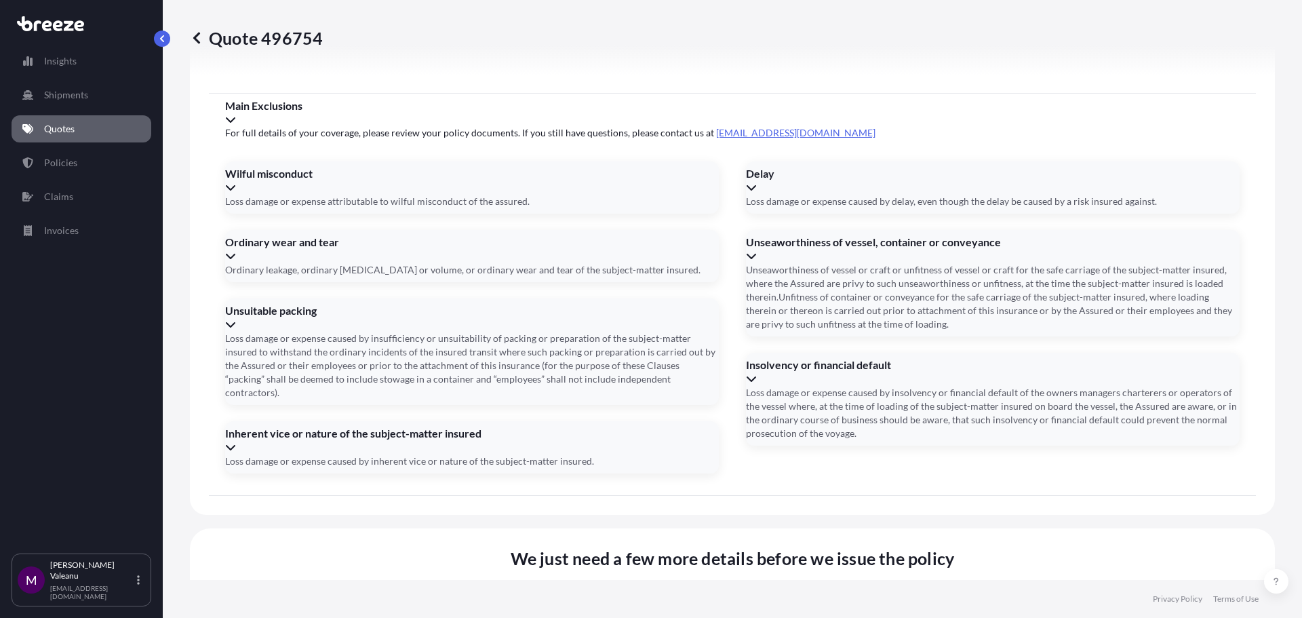
type input "[STREET_ADDRESS]"
drag, startPoint x: 822, startPoint y: 507, endPoint x: 804, endPoint y: 513, distance: 18.4
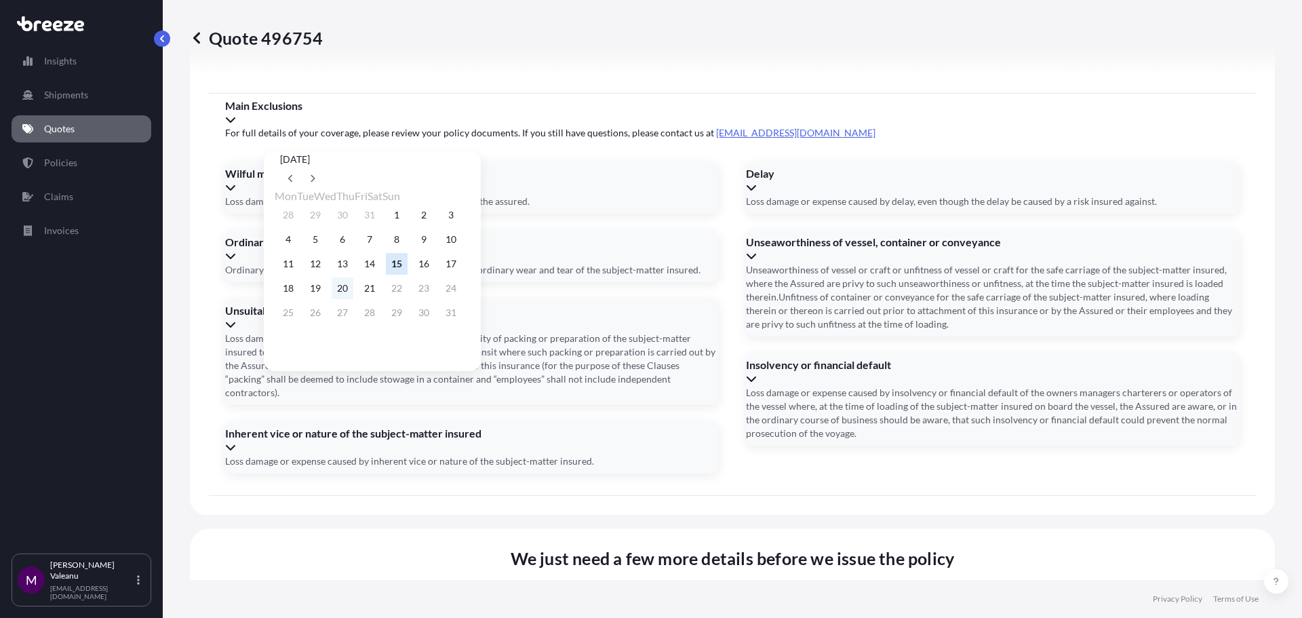
click at [353, 290] on button "20" at bounding box center [343, 288] width 22 height 22
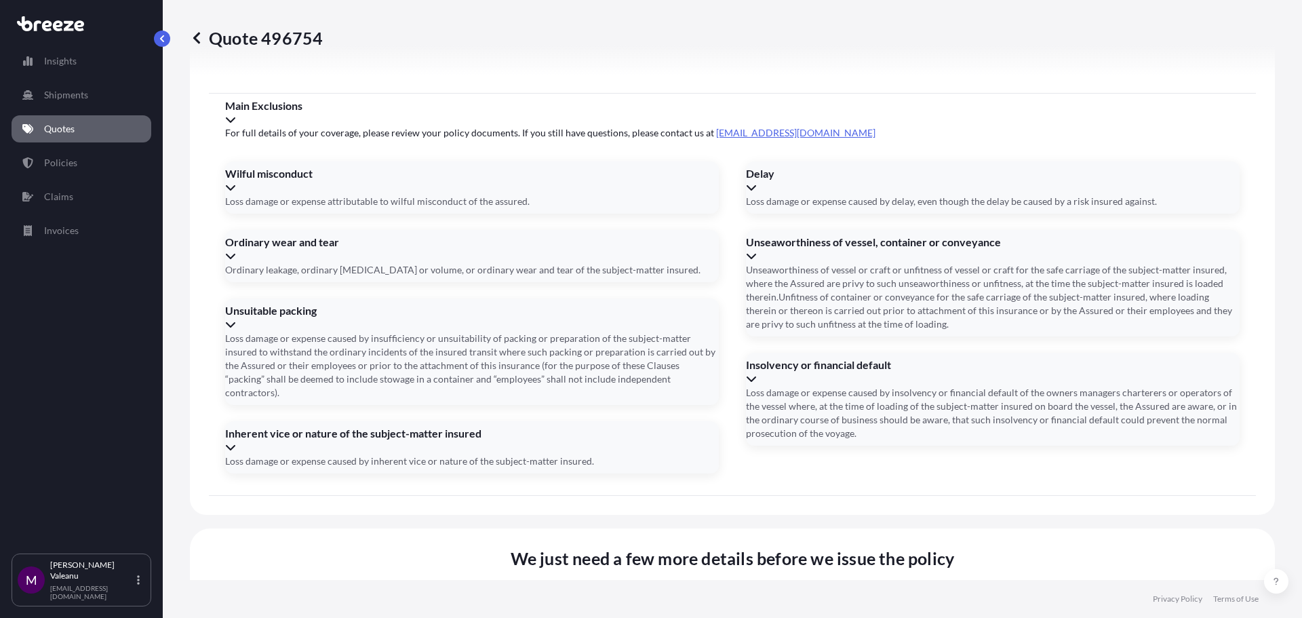
type input "[DATE]"
click at [452, 602] on span "Cargo Owner Details" at bounding box center [558, 610] width 676 height 16
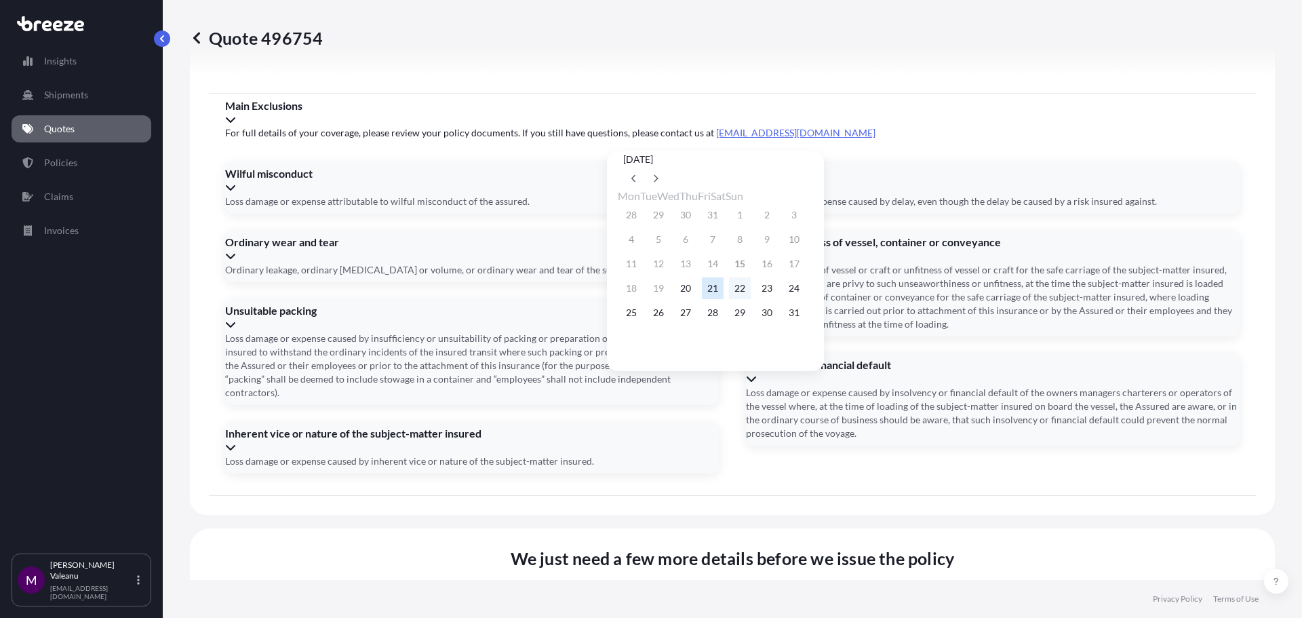
click at [749, 292] on button "22" at bounding box center [740, 288] width 22 height 22
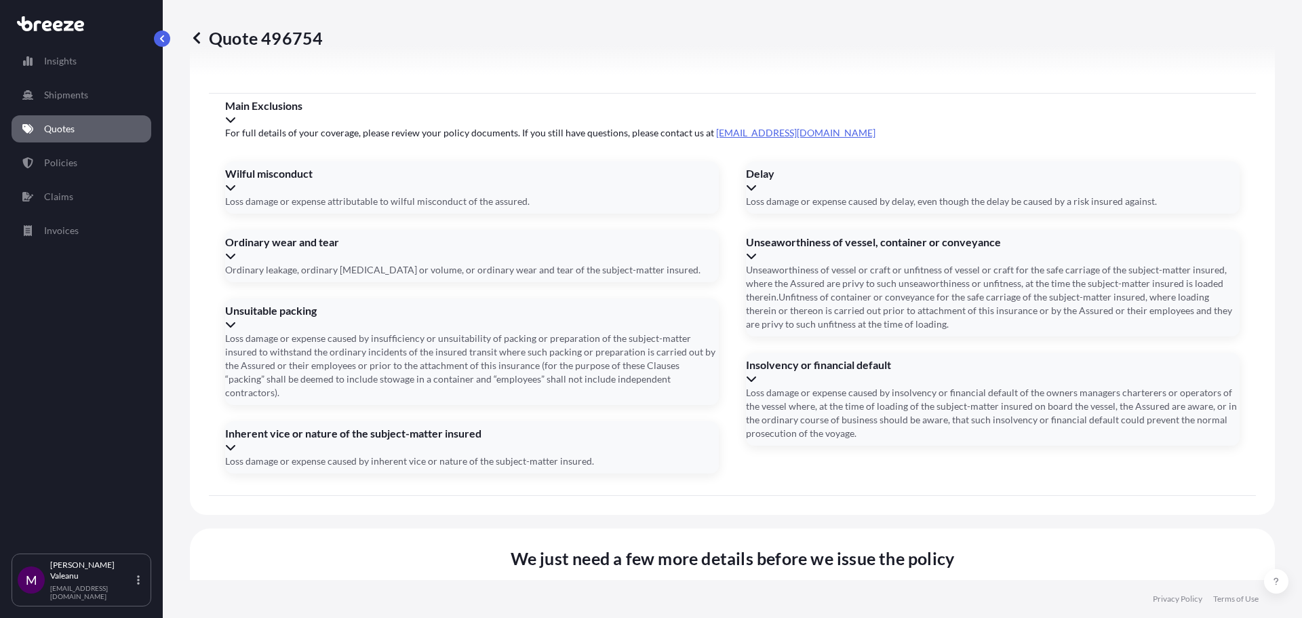
type input "[DATE]"
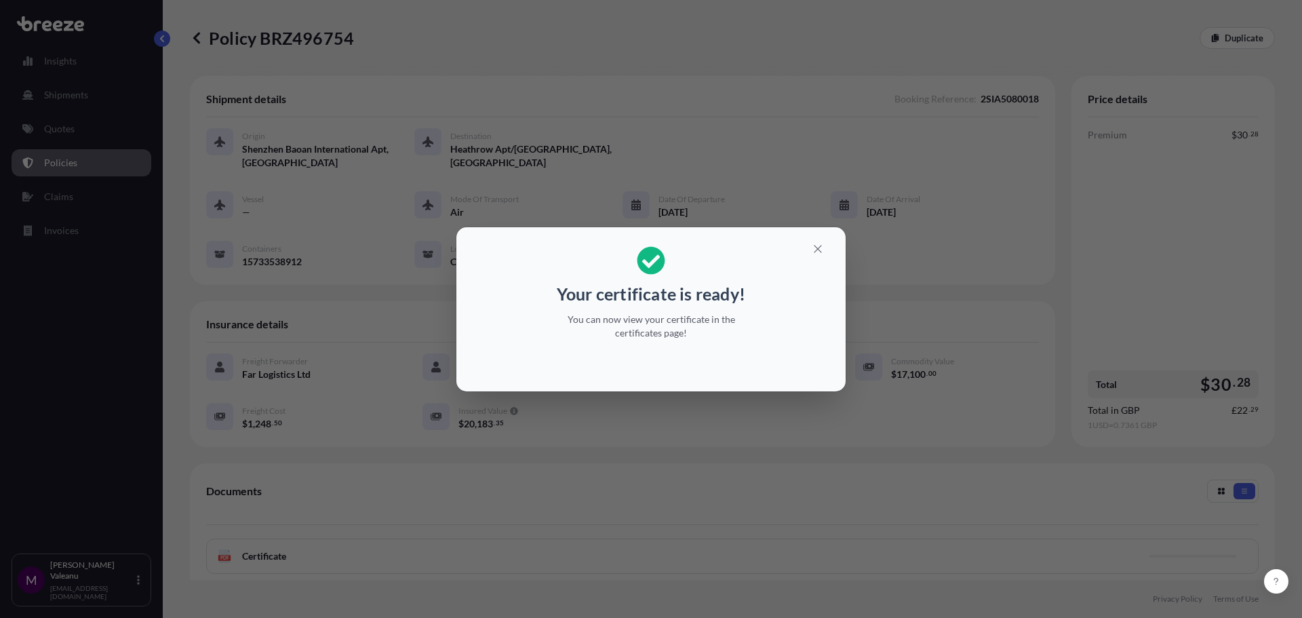
click at [751, 342] on div "Your certificate is ready! You can now view your certificate in the certificate…" at bounding box center [651, 293] width 209 height 110
click at [820, 246] on icon "button" at bounding box center [817, 248] width 7 height 7
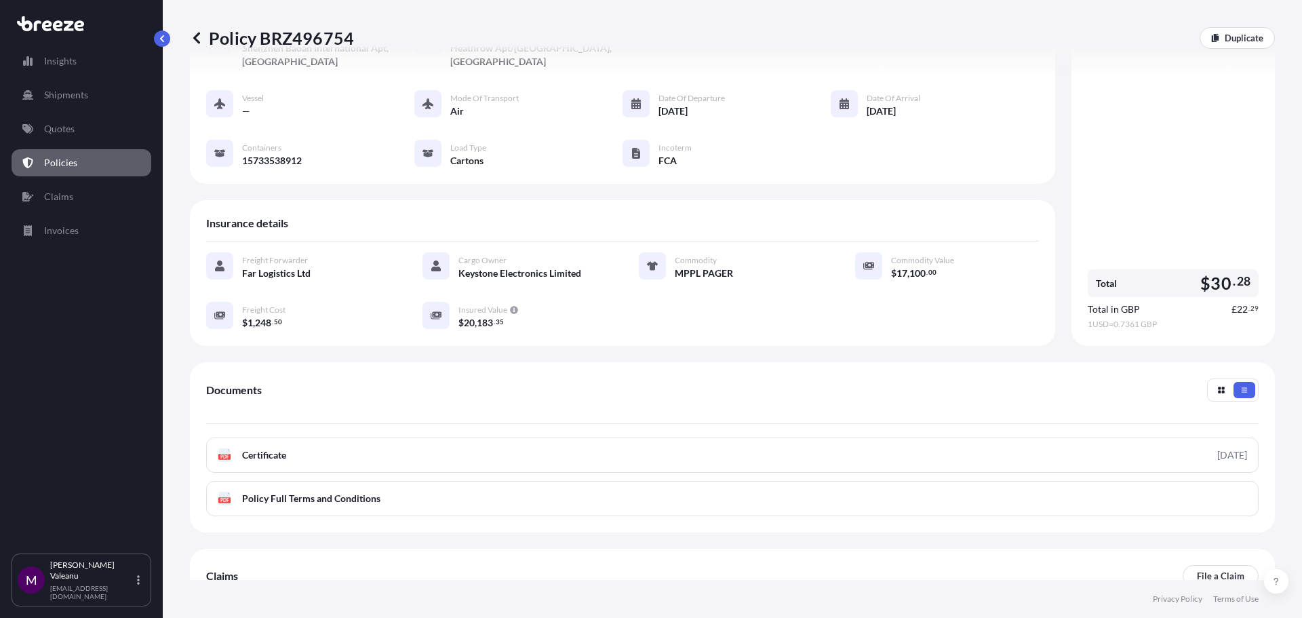
scroll to position [198, 0]
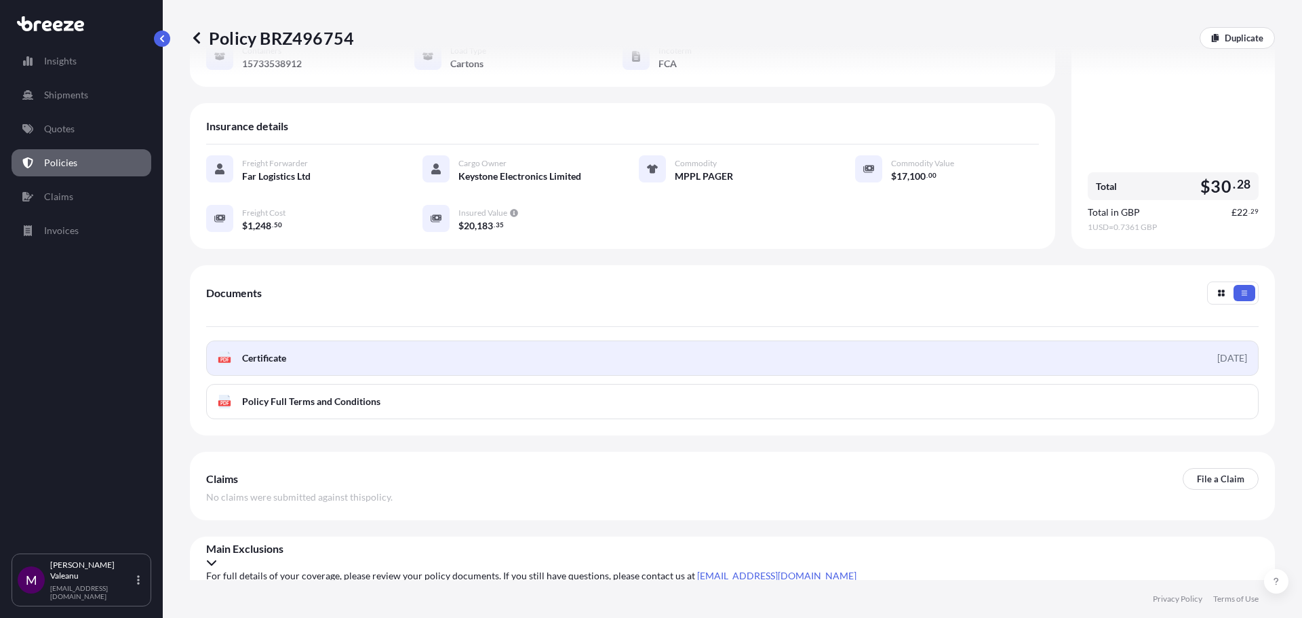
click at [1217, 359] on div "[DATE]" at bounding box center [1232, 358] width 30 height 14
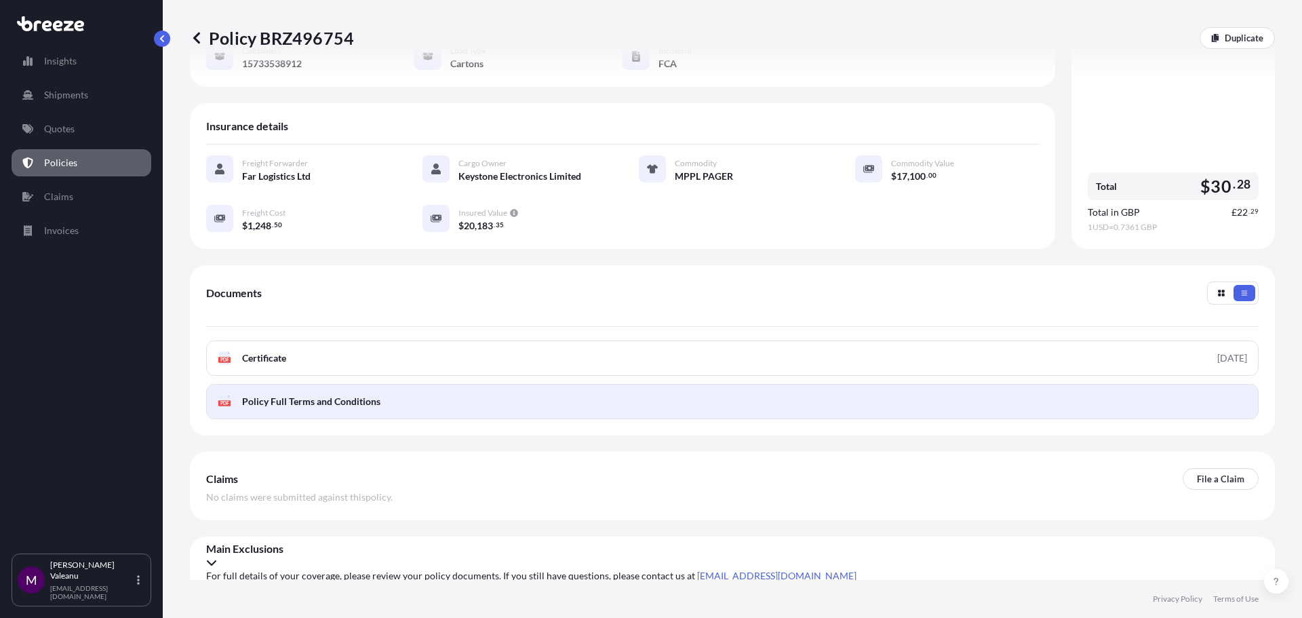
click at [1185, 398] on link "PDF Policy Full Terms and Conditions" at bounding box center [732, 401] width 1052 height 35
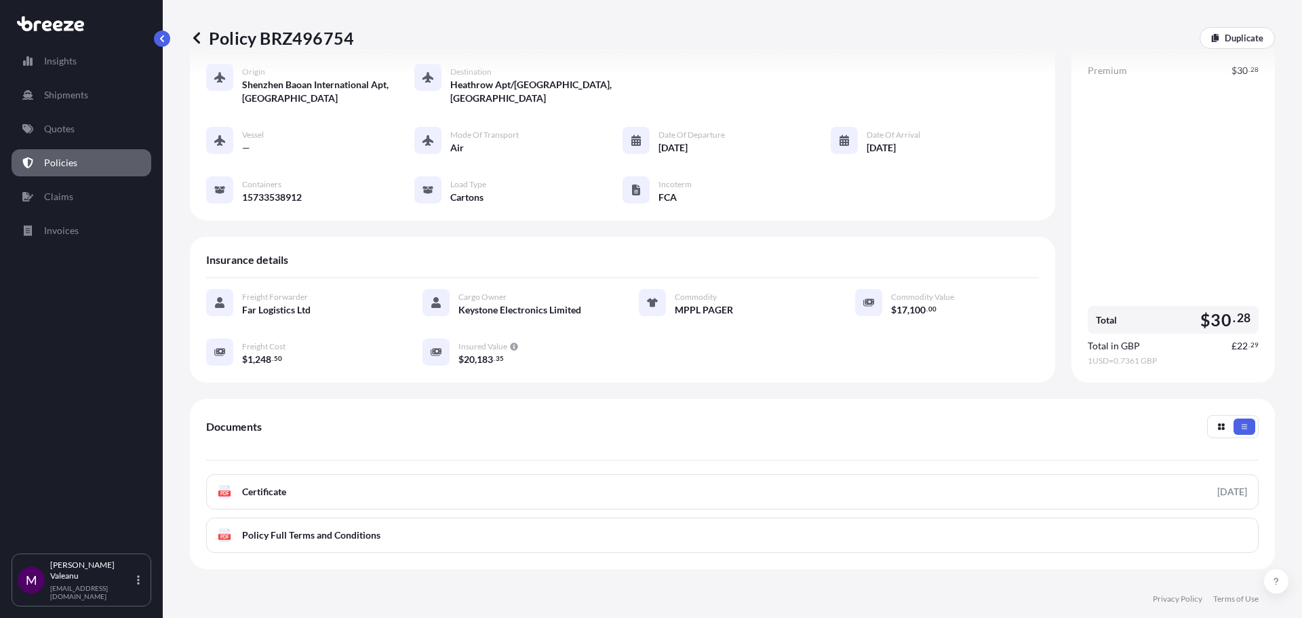
scroll to position [0, 0]
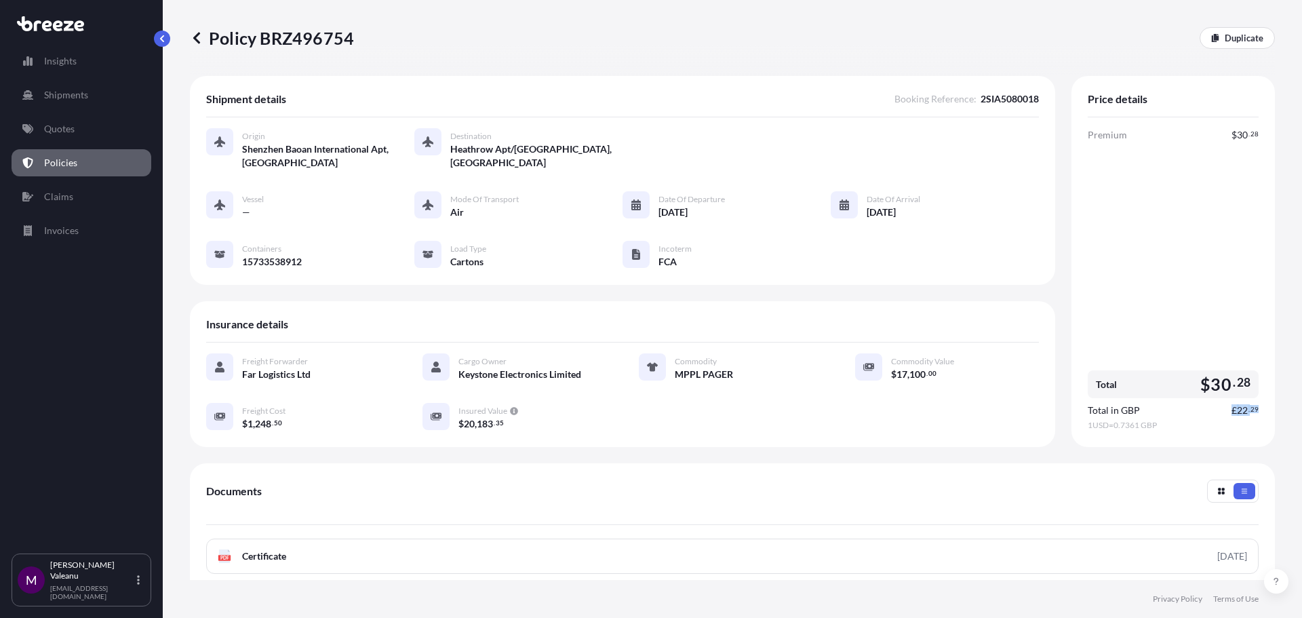
drag, startPoint x: 1224, startPoint y: 414, endPoint x: 1251, endPoint y: 409, distance: 27.7
click at [1251, 409] on div "Price details Premium $ 30 . 28 Total $ 30 . 28 Total in GBP £ 22 . 29 1 USD = …" at bounding box center [1172, 261] width 203 height 371
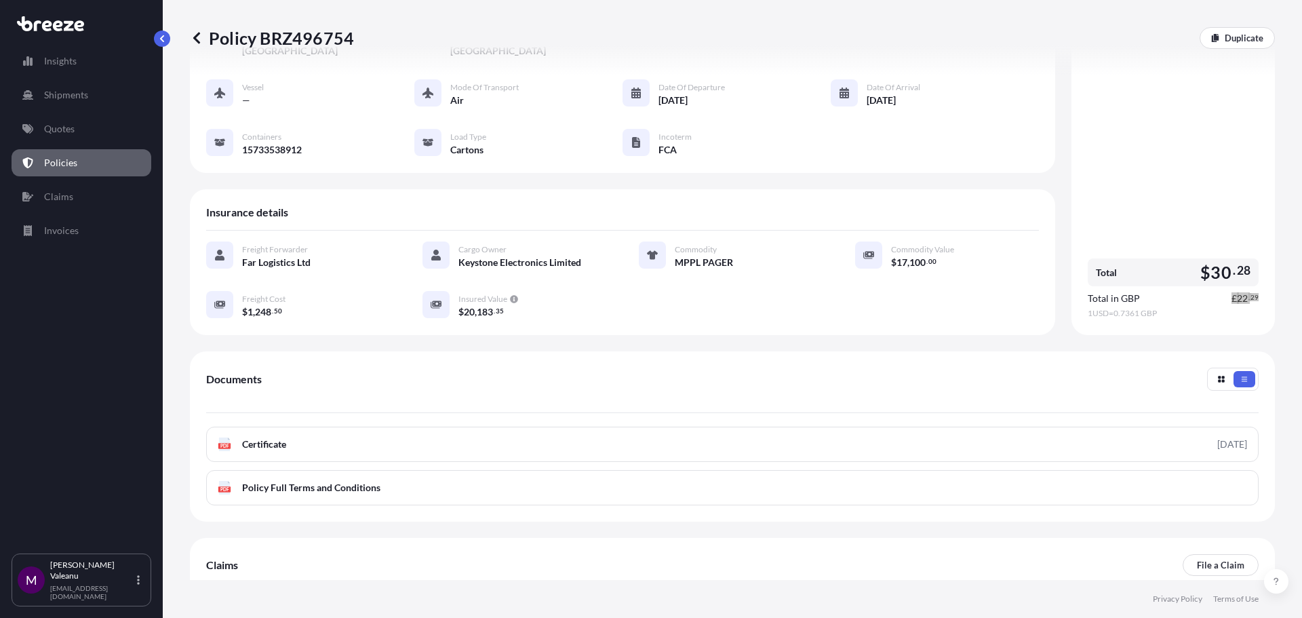
scroll to position [198, 0]
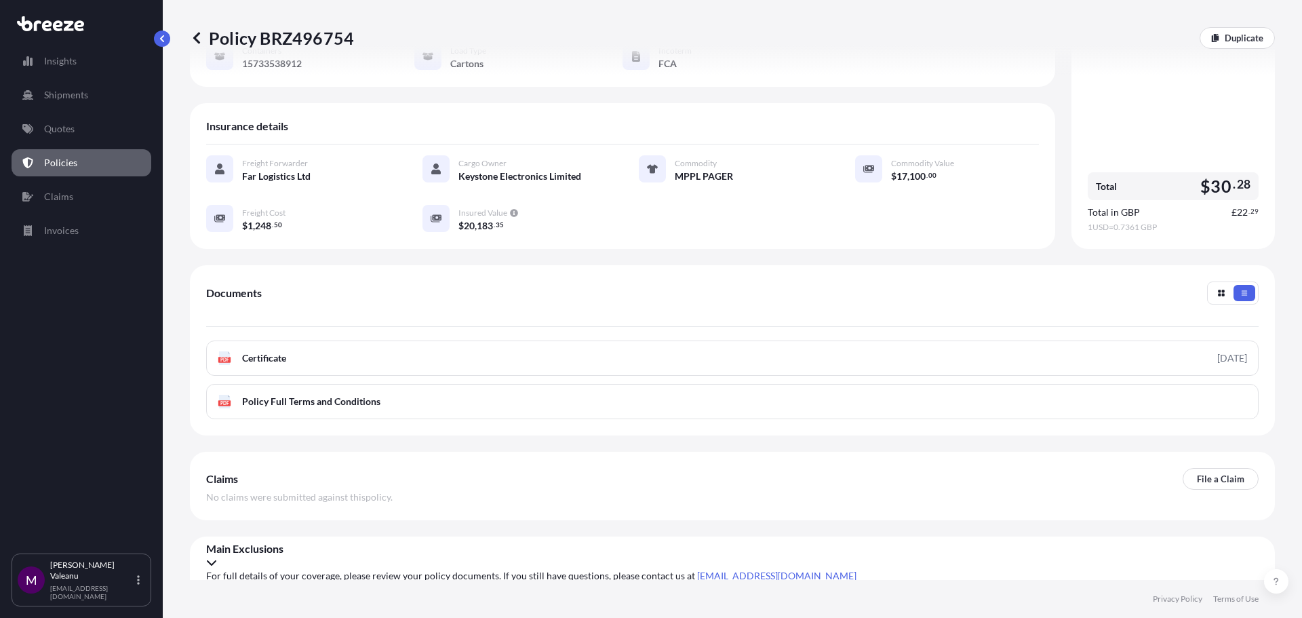
click at [174, 218] on div "Policy BRZ496754 Duplicate Shipment details Booking Reference : 2SIA5080018 Ori…" at bounding box center [732, 290] width 1139 height 580
